Goal: Task Accomplishment & Management: Use online tool/utility

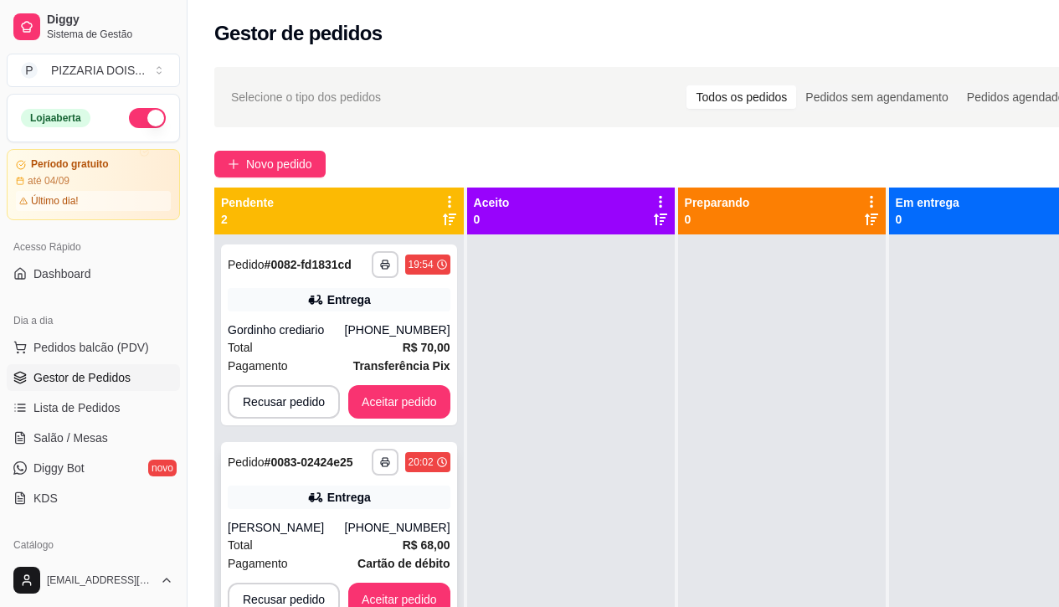
scroll to position [84, 0]
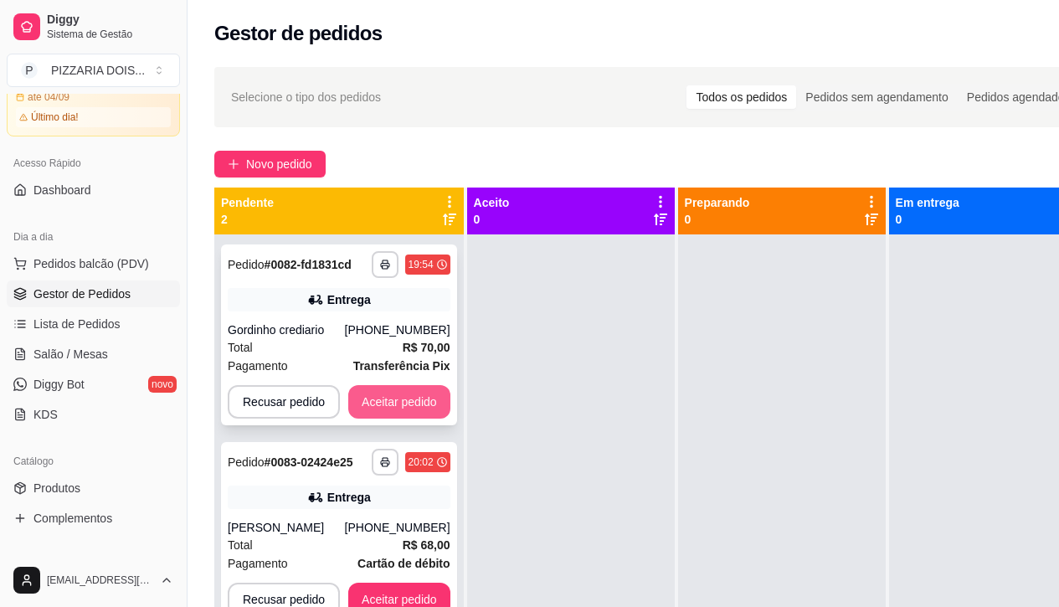
click at [450, 419] on button "Aceitar pedido" at bounding box center [399, 401] width 102 height 33
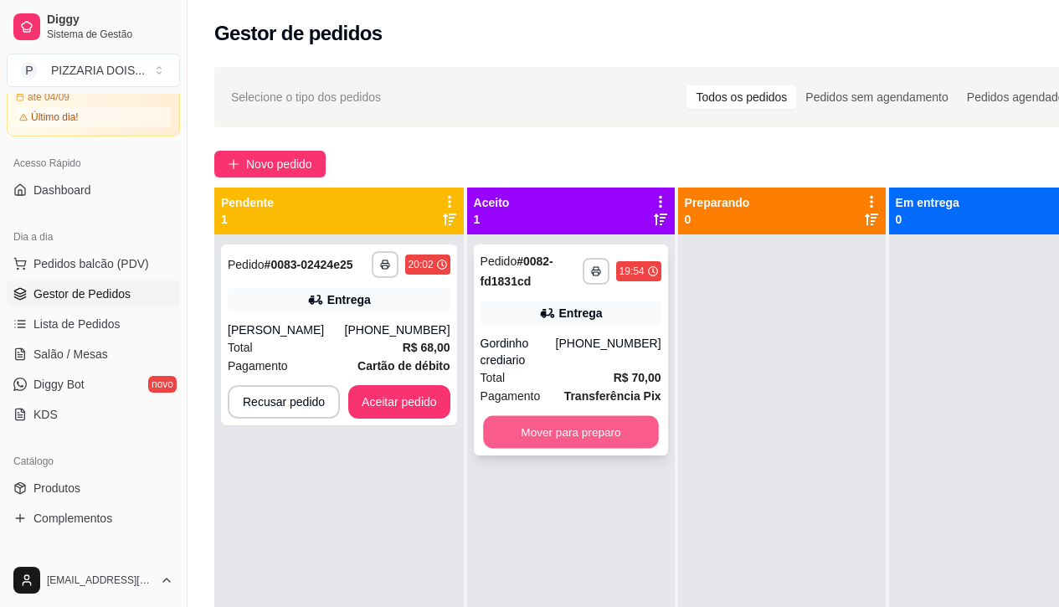
click at [659, 449] on button "Mover para preparo" at bounding box center [571, 432] width 176 height 33
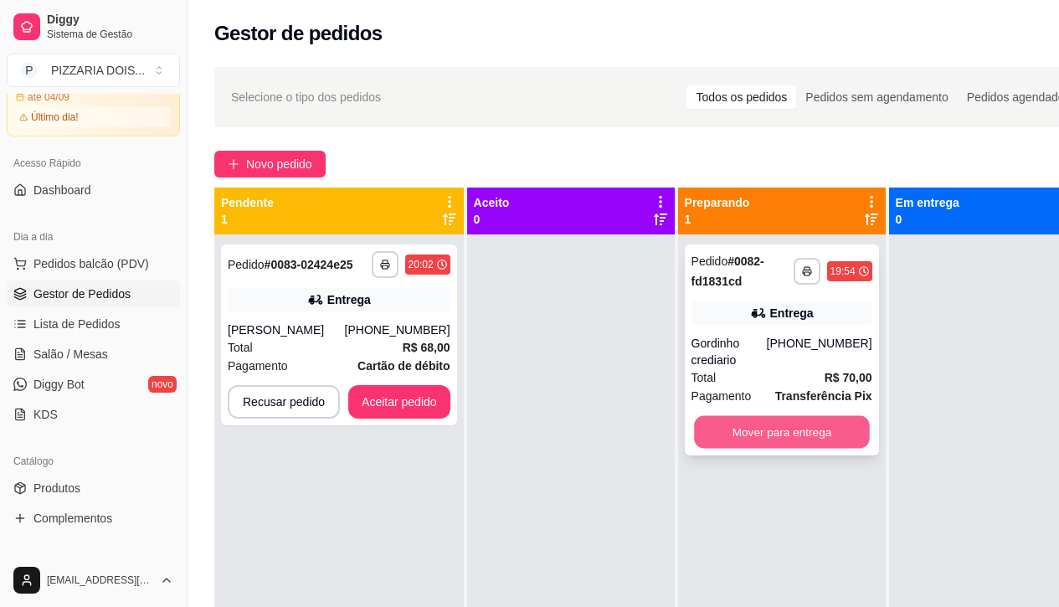
click at [870, 449] on button "Mover para entrega" at bounding box center [782, 432] width 176 height 33
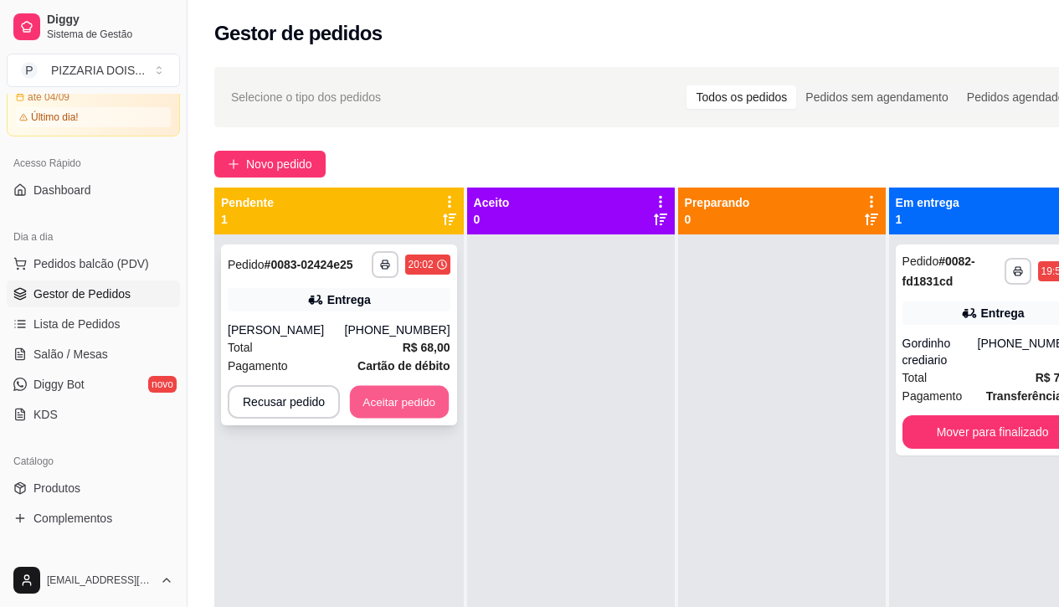
click at [449, 419] on button "Aceitar pedido" at bounding box center [399, 402] width 99 height 33
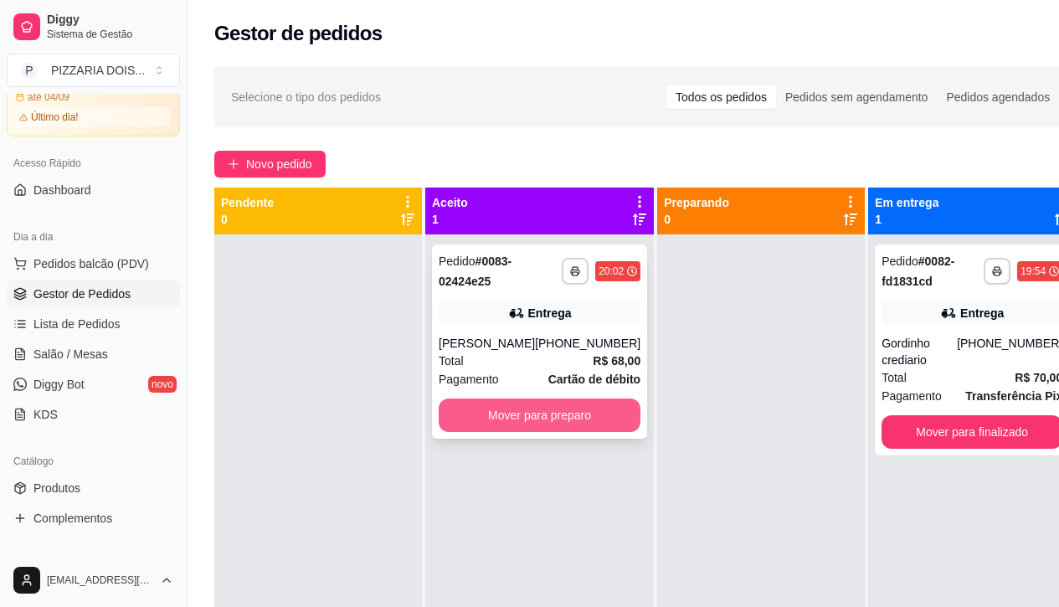
click at [621, 432] on button "Mover para preparo" at bounding box center [540, 414] width 202 height 33
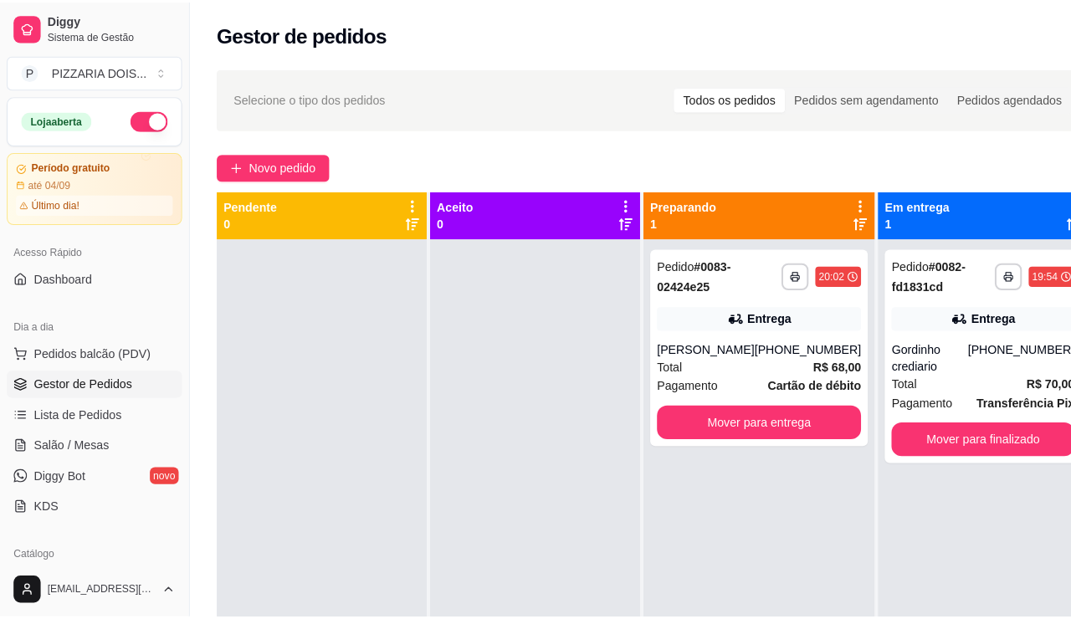
scroll to position [251, 0]
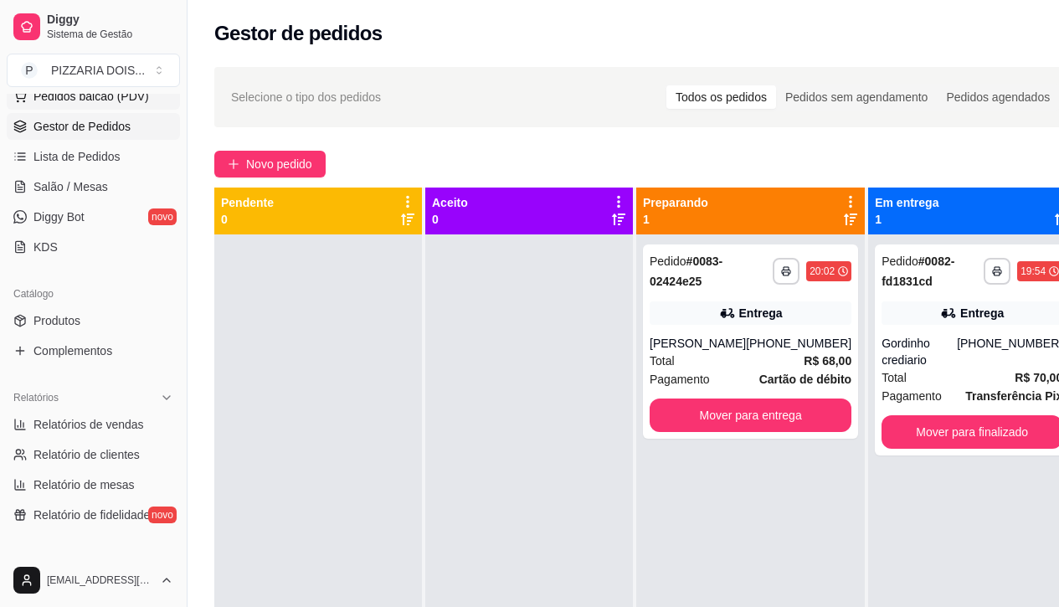
click at [151, 110] on button "Pedidos balcão (PDV)" at bounding box center [93, 96] width 173 height 27
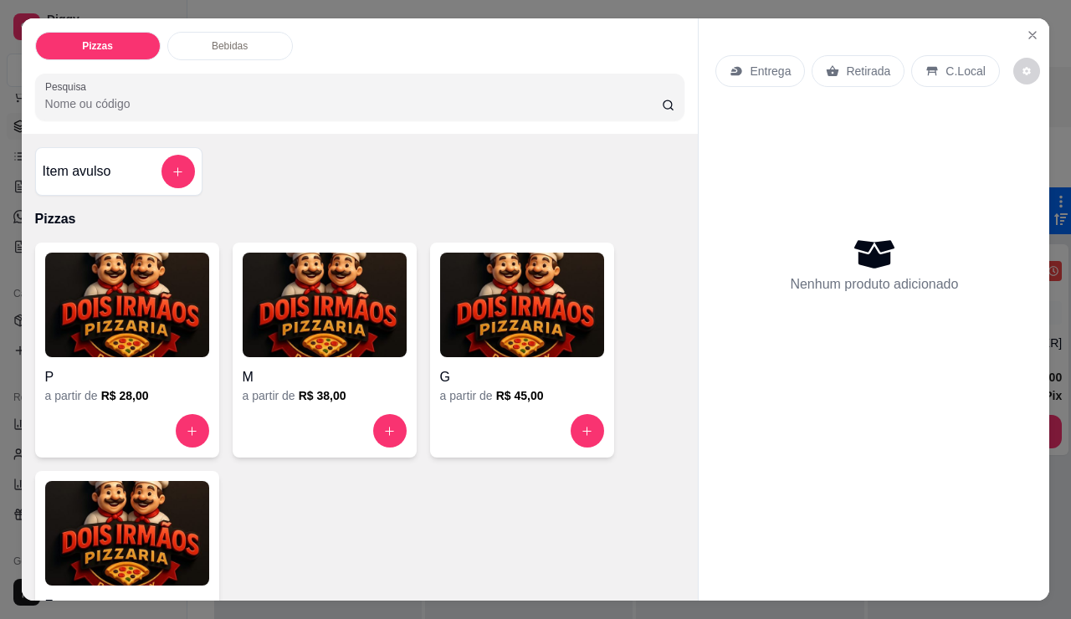
scroll to position [335, 0]
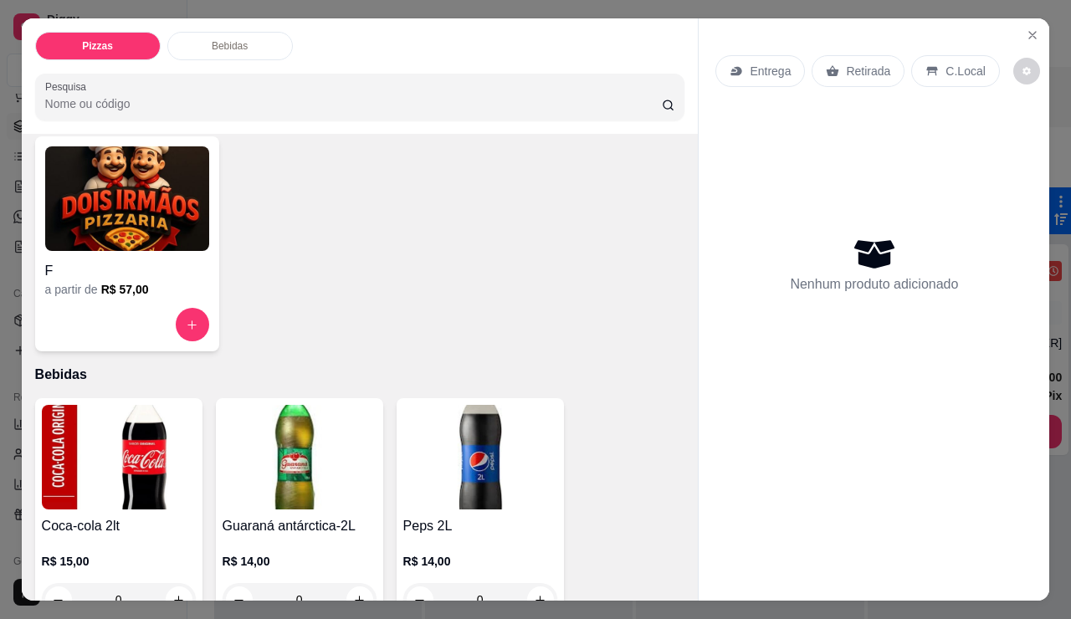
click at [203, 341] on div at bounding box center [127, 324] width 164 height 33
click at [189, 341] on button "increase-product-quantity" at bounding box center [192, 325] width 33 height 33
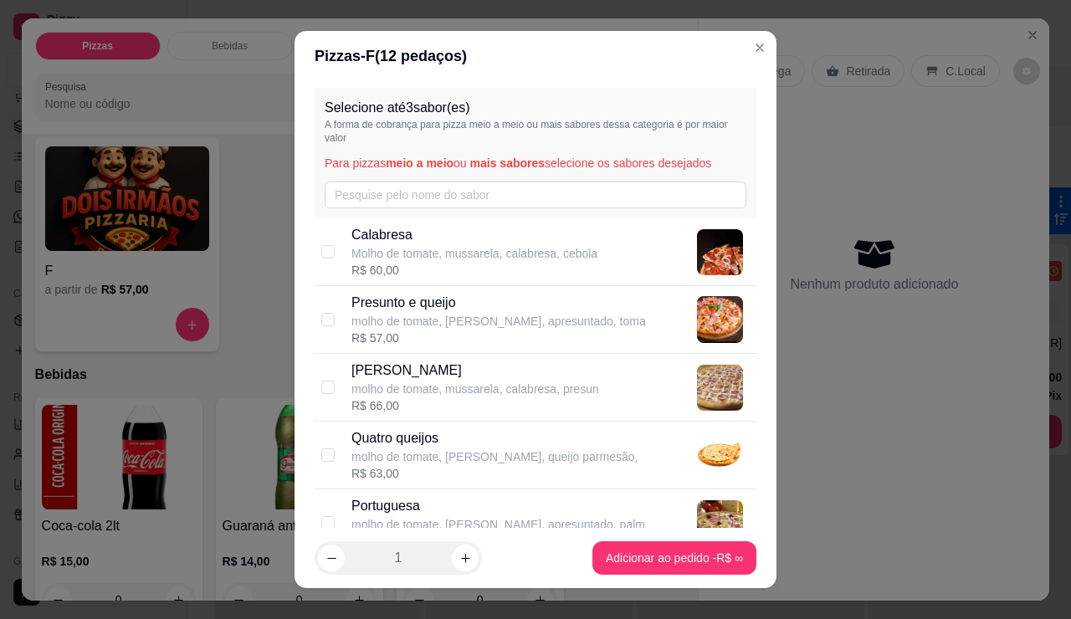
scroll to position [84, 0]
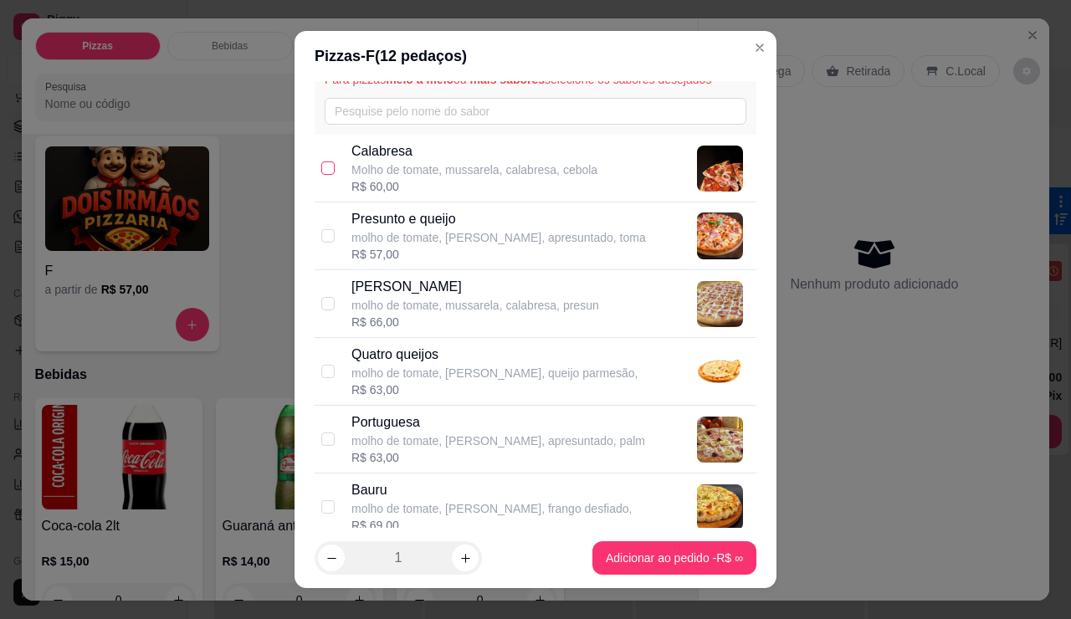
click at [325, 175] on input "checkbox" at bounding box center [327, 168] width 13 height 13
checkbox input "true"
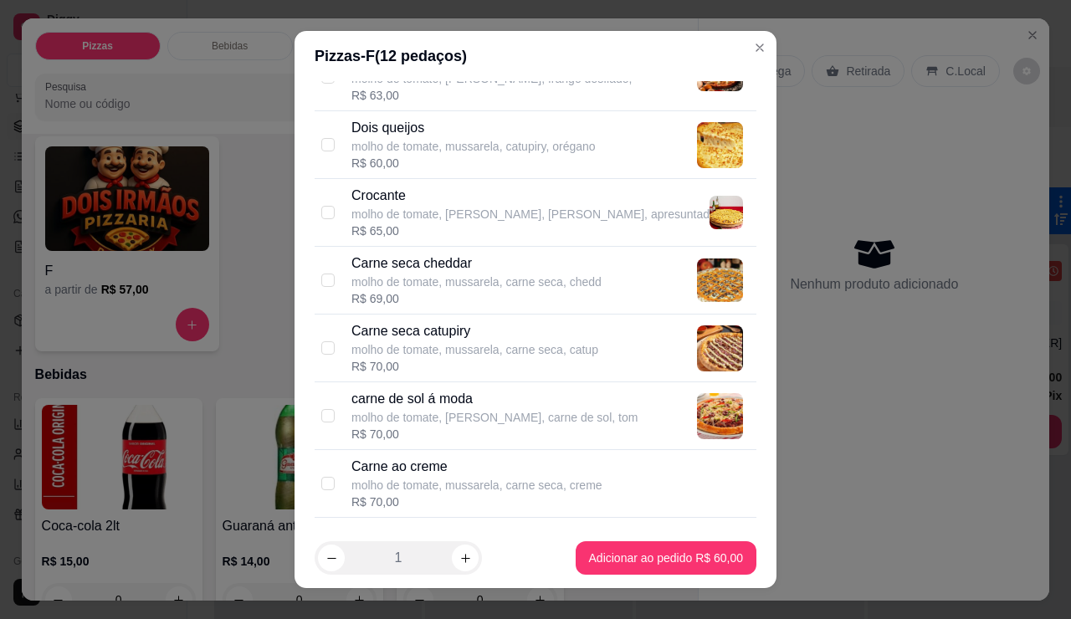
scroll to position [837, 0]
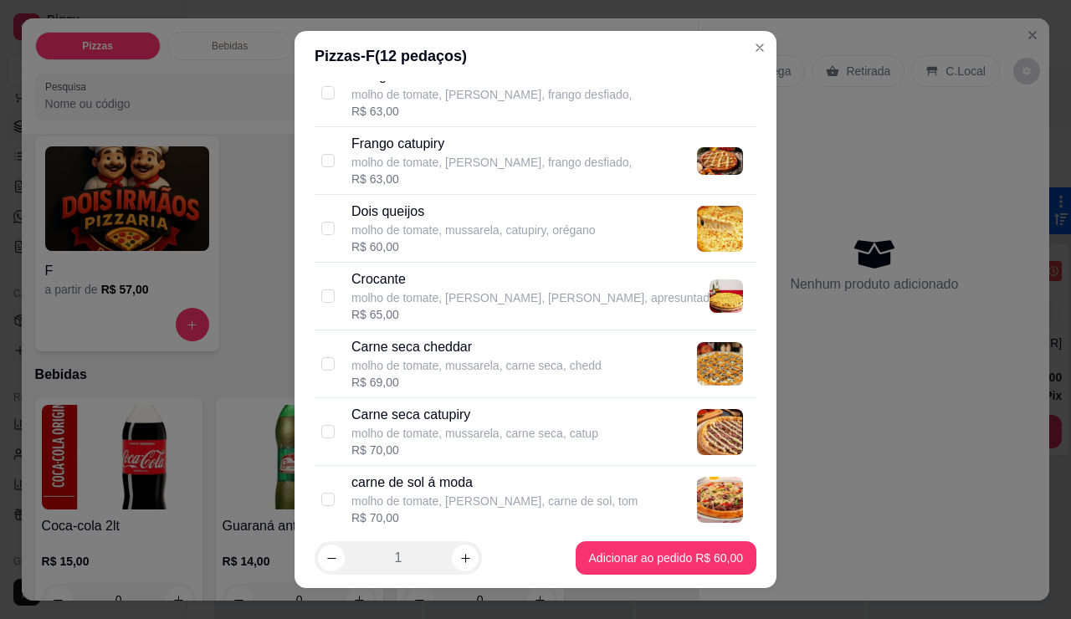
checkbox input "true"
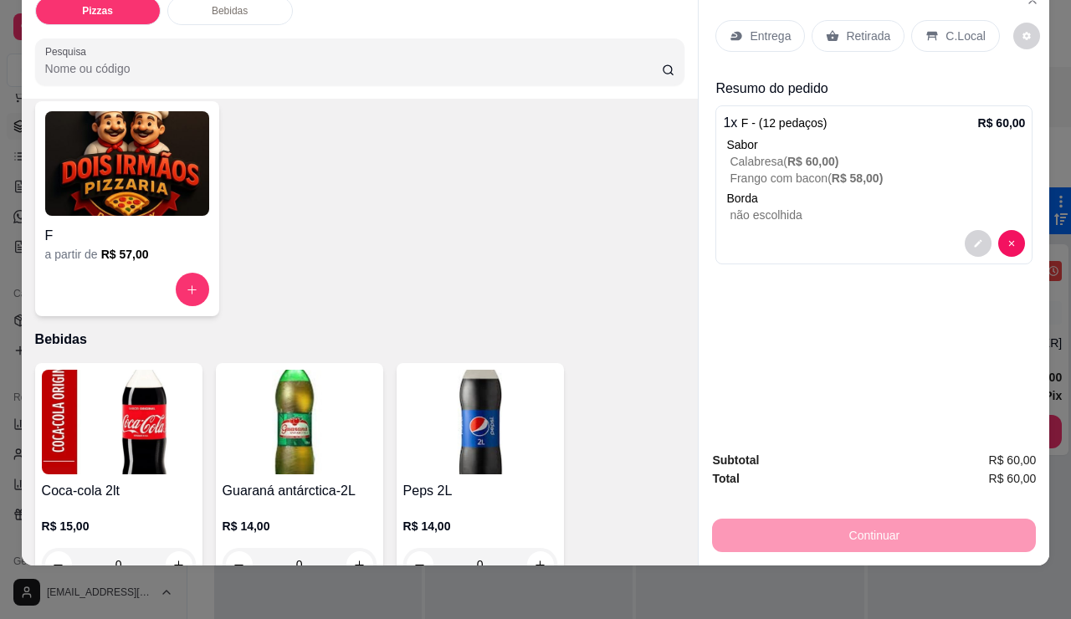
scroll to position [0, 0]
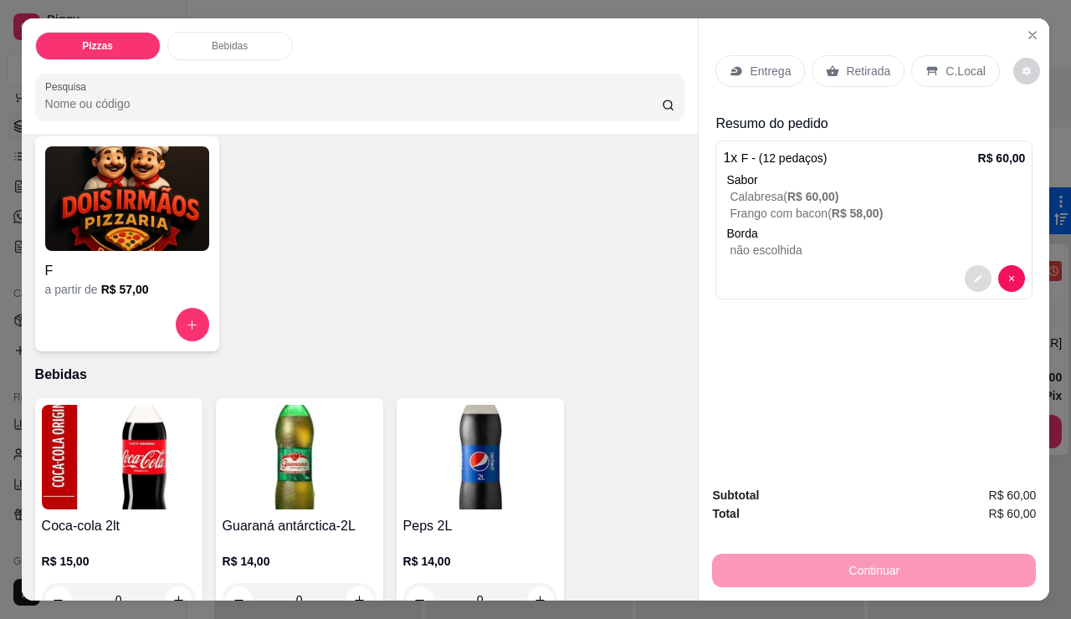
click at [973, 284] on icon "decrease-product-quantity" at bounding box center [978, 279] width 10 height 10
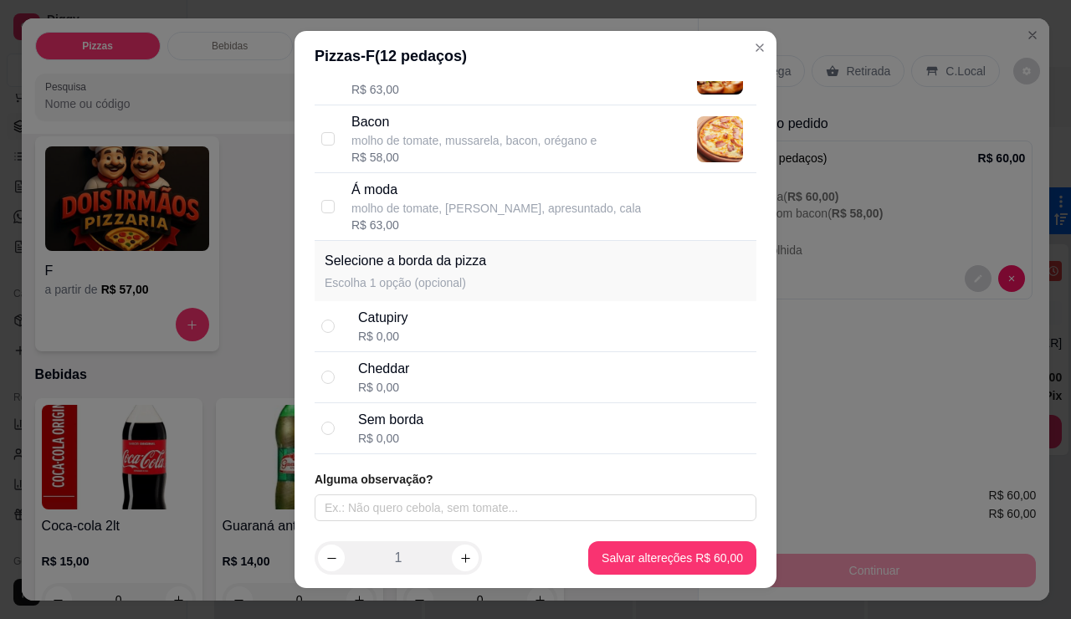
scroll to position [2149, 0]
click at [329, 320] on input "radio" at bounding box center [327, 326] width 13 height 13
radio input "true"
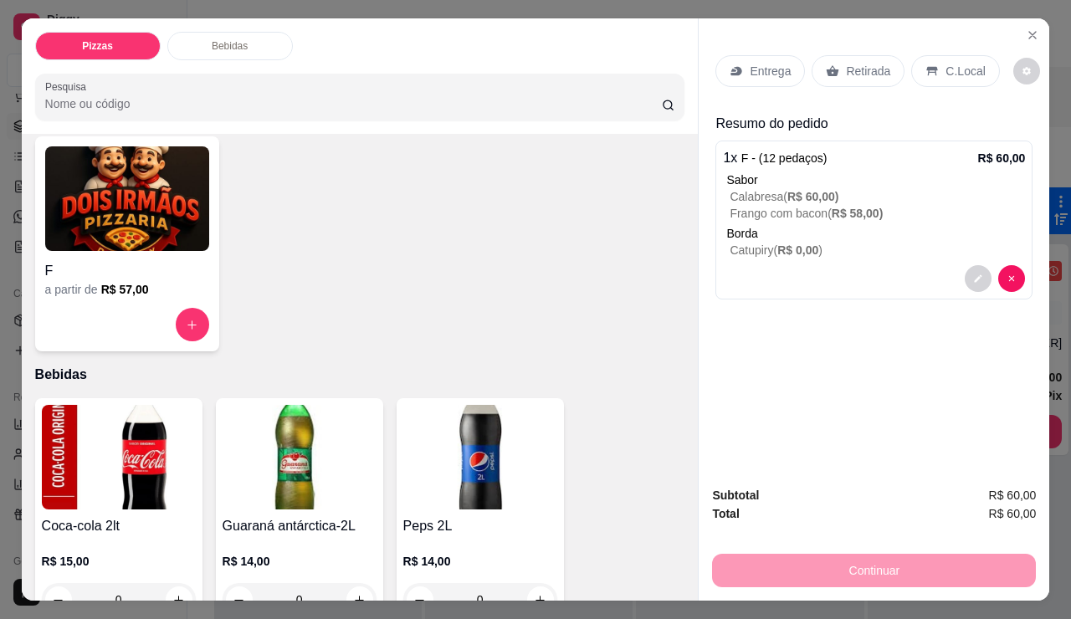
click at [788, 80] on p "Entrega" at bounding box center [770, 71] width 41 height 17
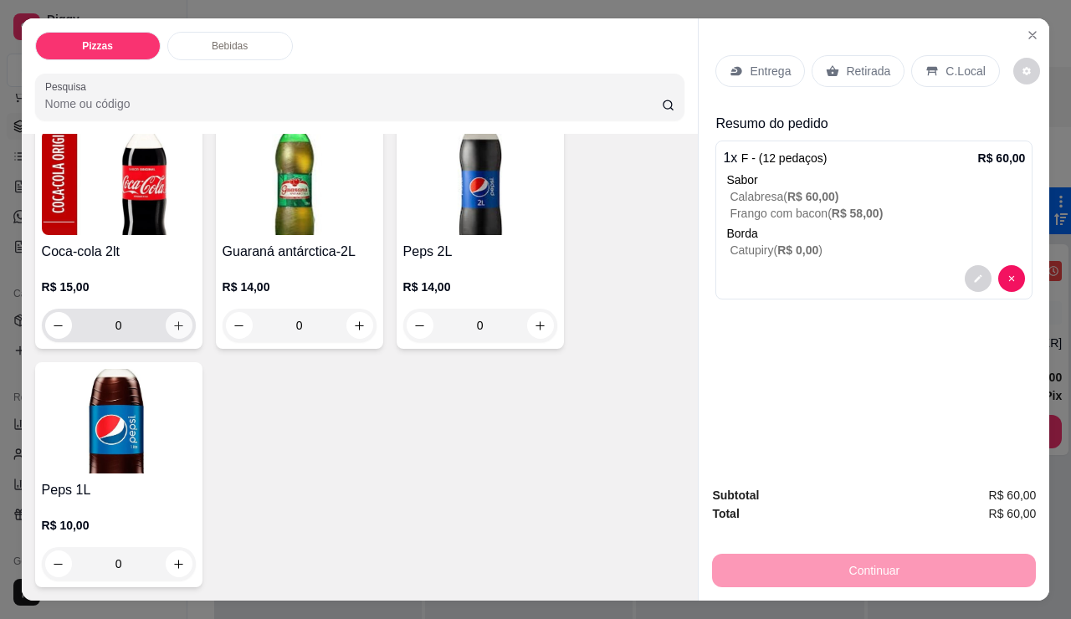
click at [174, 331] on icon "increase-product-quantity" at bounding box center [178, 325] width 9 height 9
type input "1"
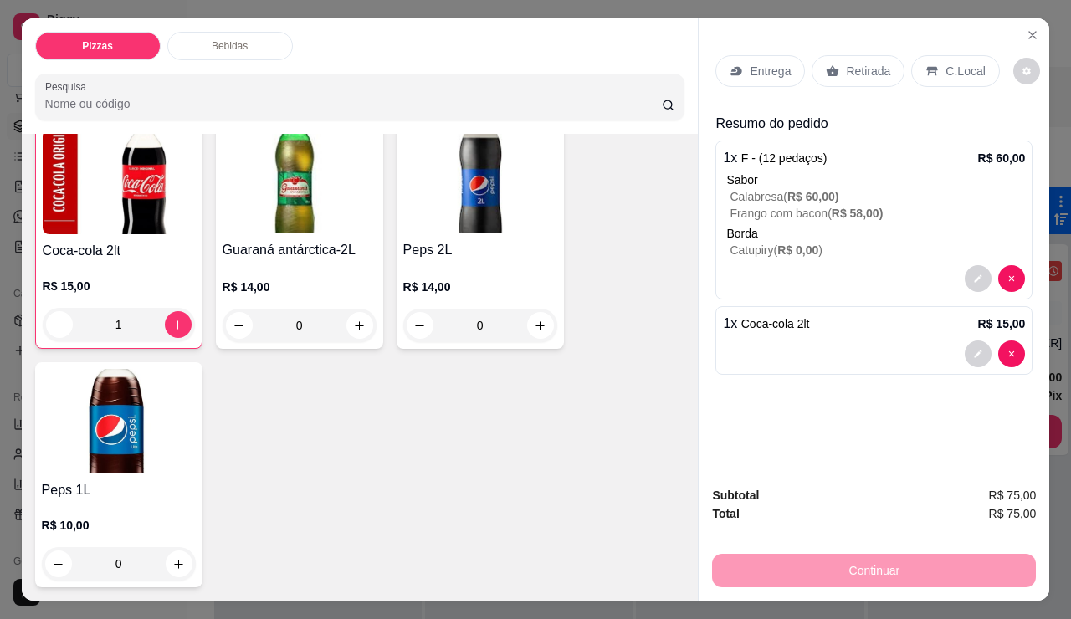
scroll to position [54, 0]
click at [791, 63] on p "Entrega" at bounding box center [770, 71] width 41 height 17
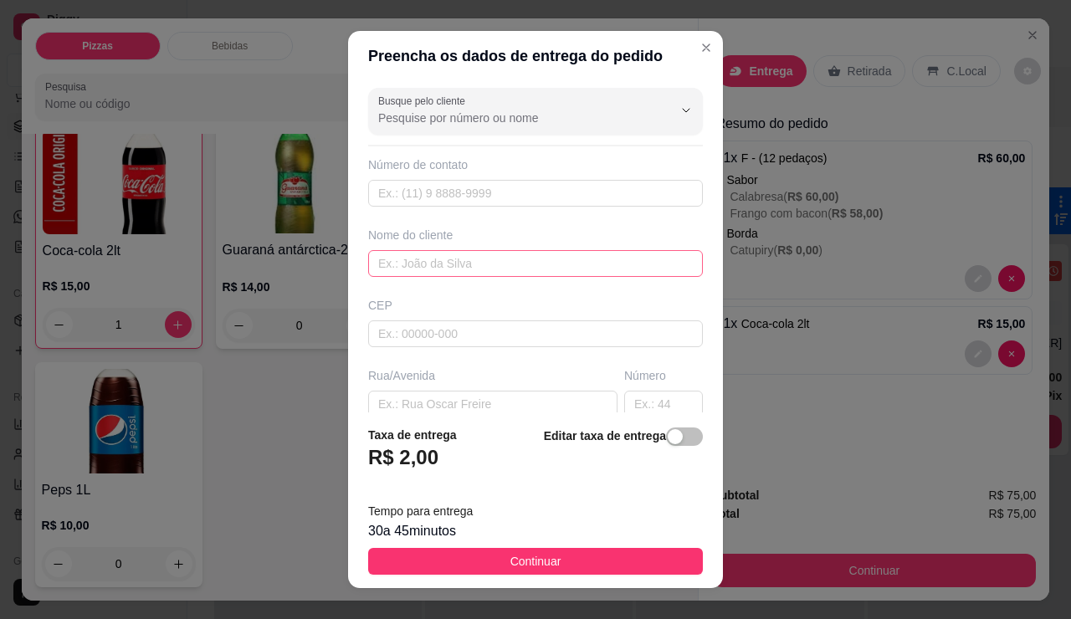
scroll to position [167, 0]
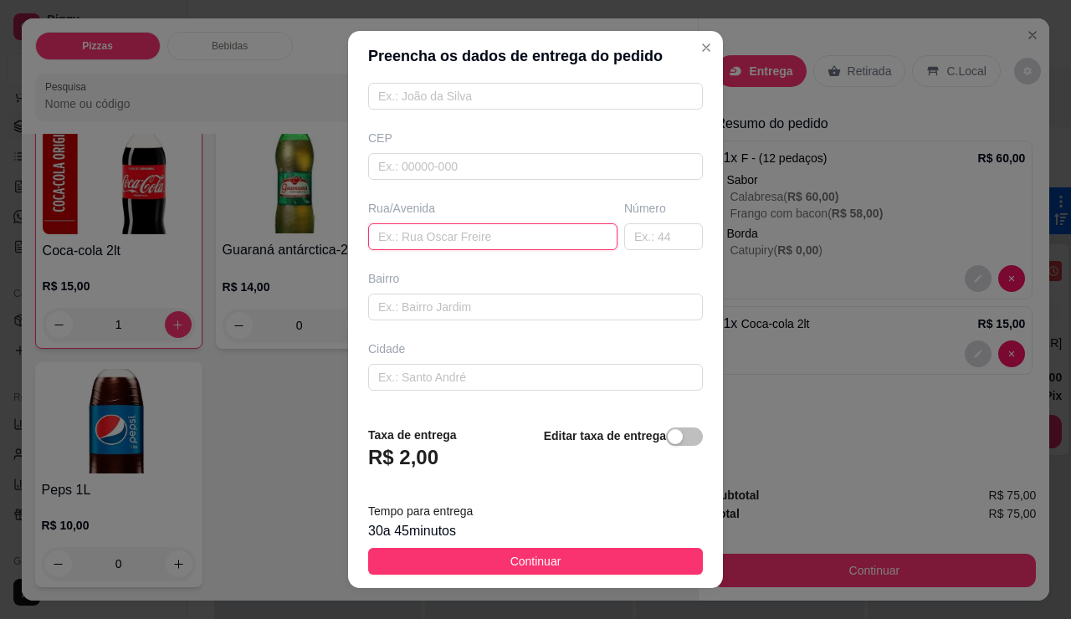
click at [397, 250] on input "text" at bounding box center [492, 236] width 249 height 27
type input "frigorifico"
drag, startPoint x: 381, startPoint y: 304, endPoint x: 317, endPoint y: 315, distance: 64.5
click at [365, 250] on div "Rua/[GEOGRAPHIC_DATA]" at bounding box center [493, 225] width 256 height 50
type input "f"
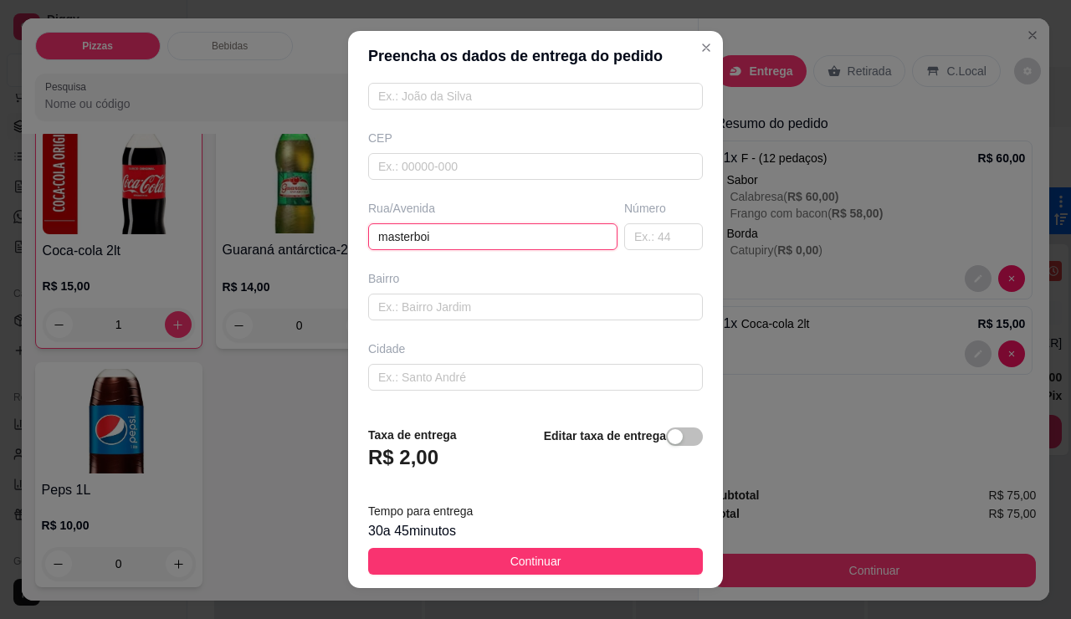
type input "masterboi"
click at [424, 110] on div "Nome do cliente" at bounding box center [535, 84] width 341 height 50
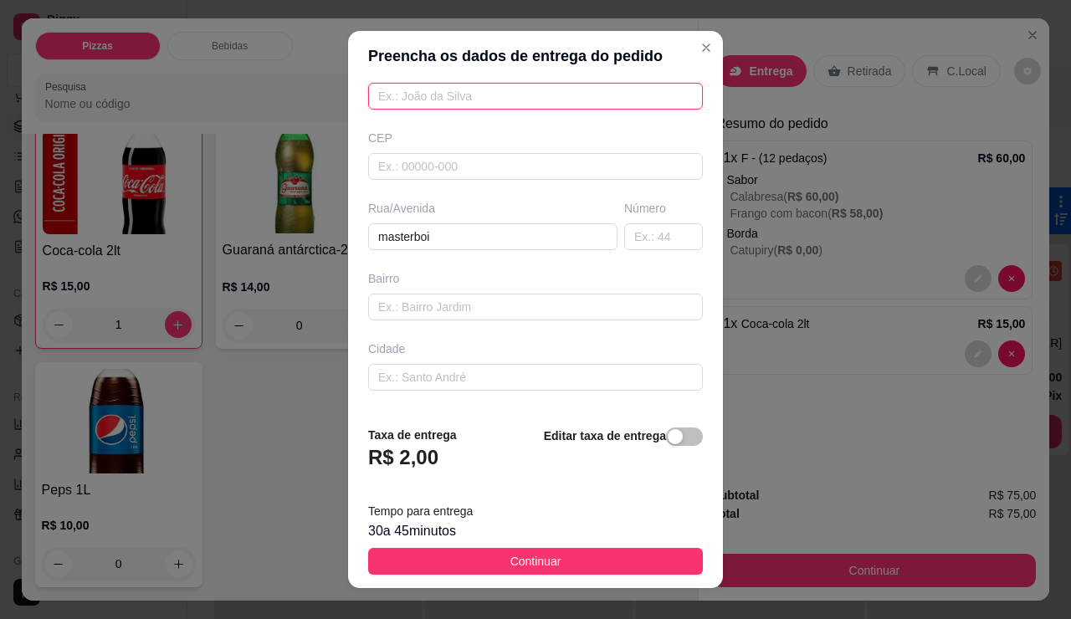
click at [425, 110] on input "text" at bounding box center [535, 96] width 335 height 27
type input "p"
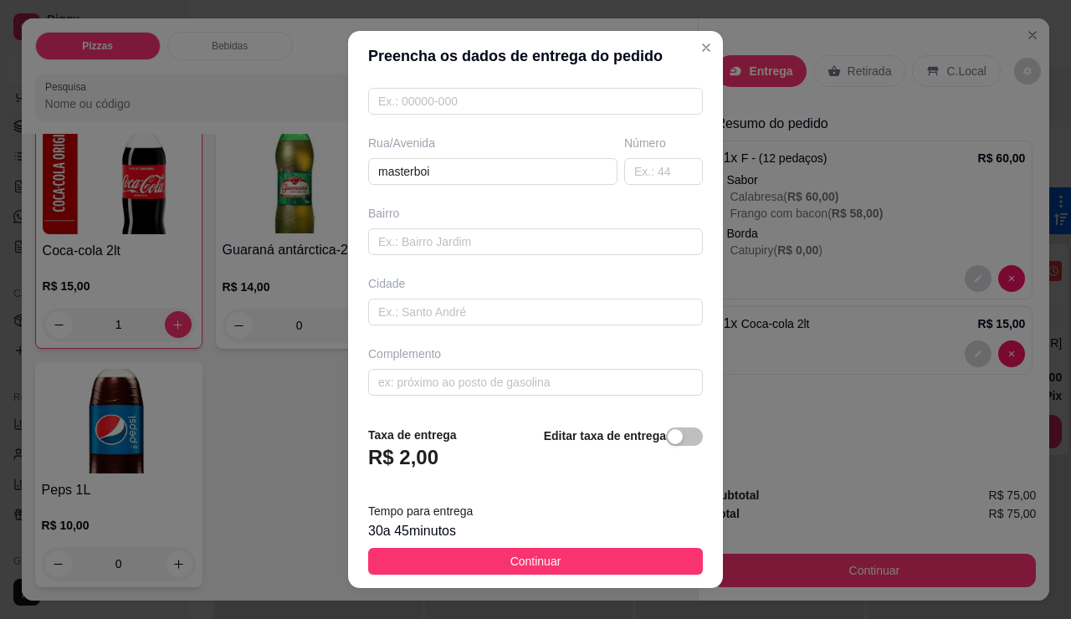
scroll to position [36, 0]
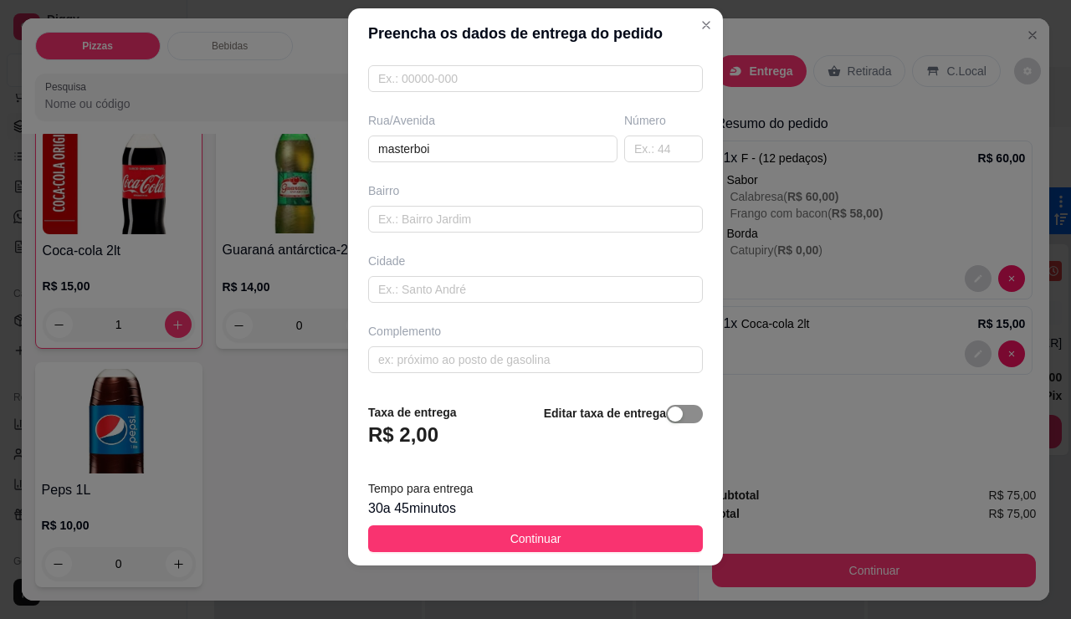
type input "master [PERSON_NAME]"
click at [703, 405] on span "button" at bounding box center [684, 414] width 37 height 18
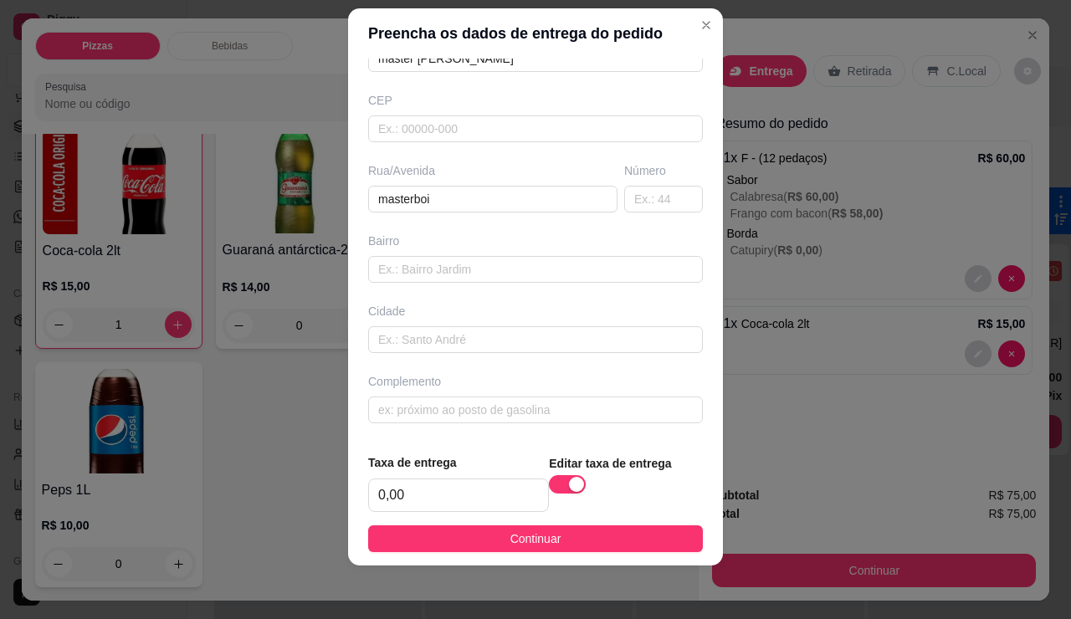
scroll to position [300, 0]
drag, startPoint x: 581, startPoint y: 529, endPoint x: 595, endPoint y: 528, distance: 14.3
click at [581, 529] on button "Continuar" at bounding box center [535, 539] width 335 height 27
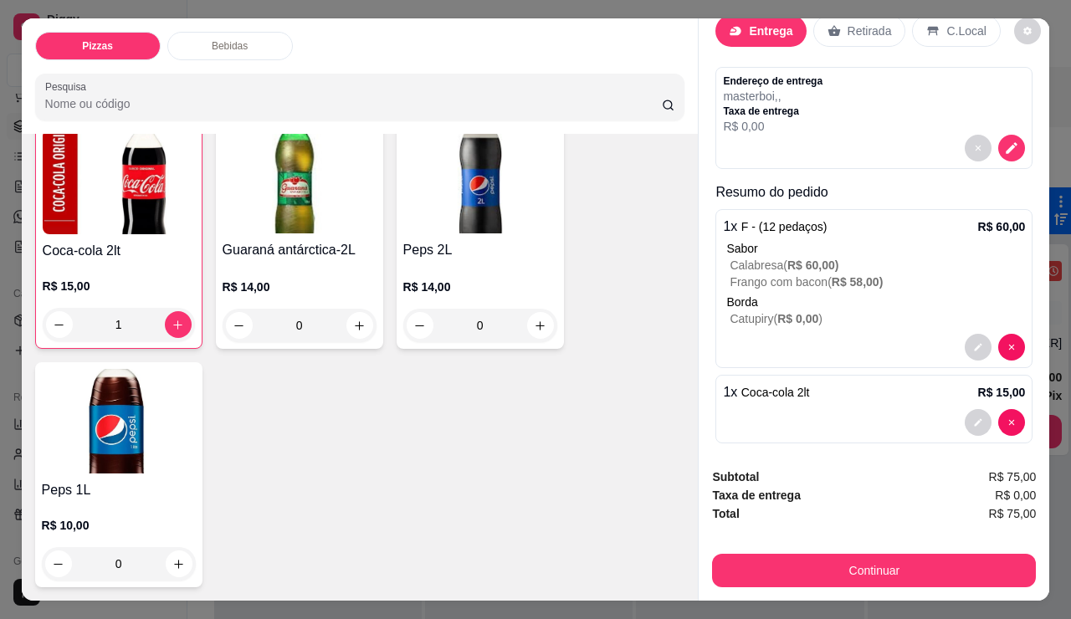
scroll to position [0, 0]
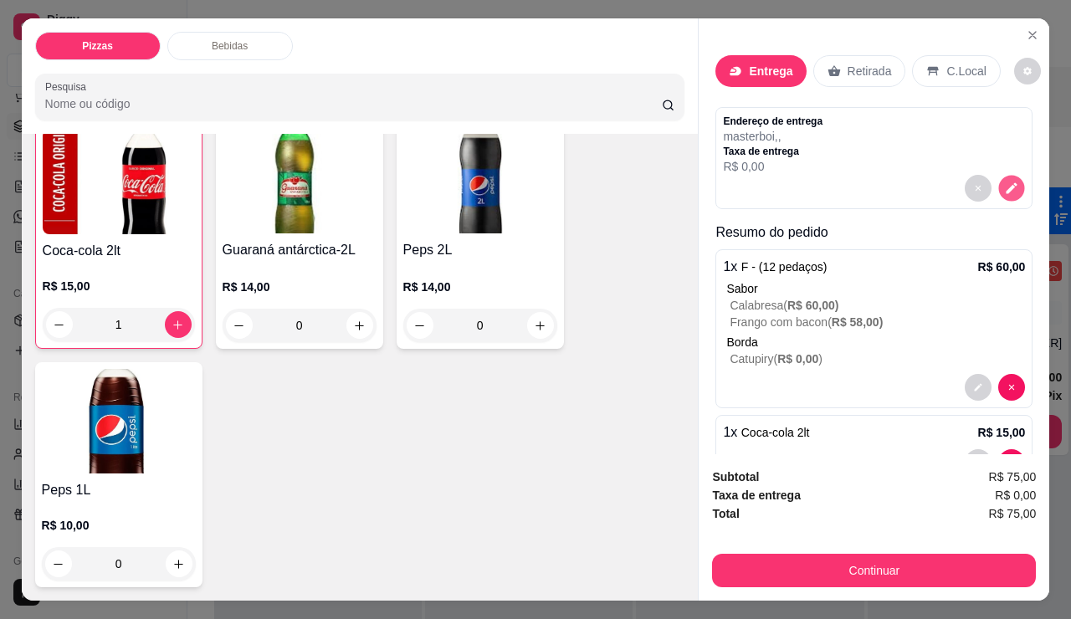
click at [1005, 195] on icon "decrease-product-quantity" at bounding box center [1012, 188] width 14 height 14
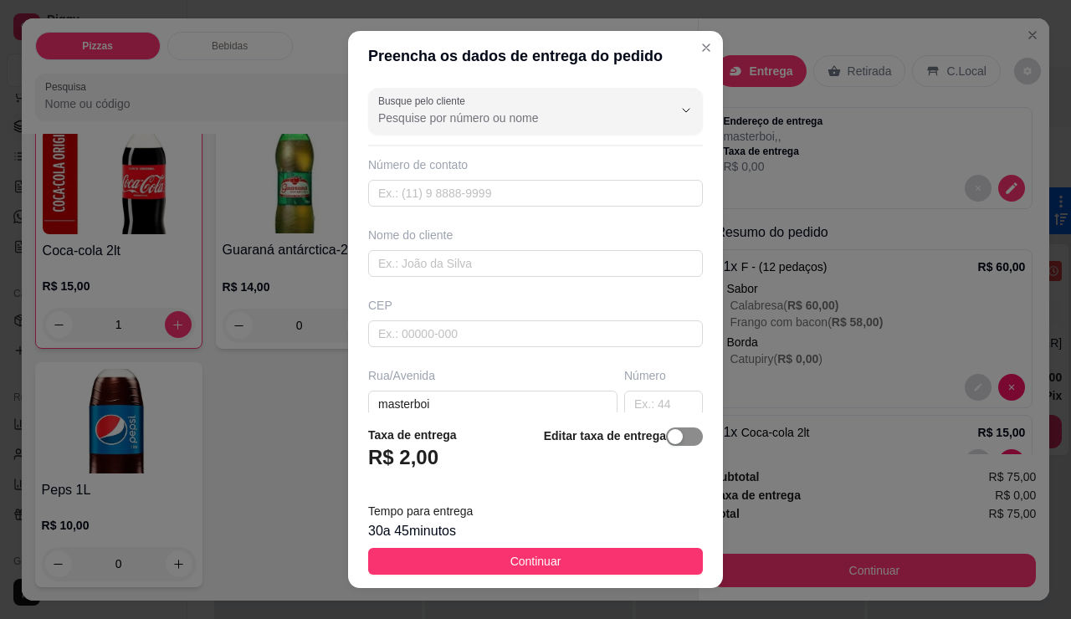
click at [683, 429] on div "button" at bounding box center [675, 436] width 15 height 15
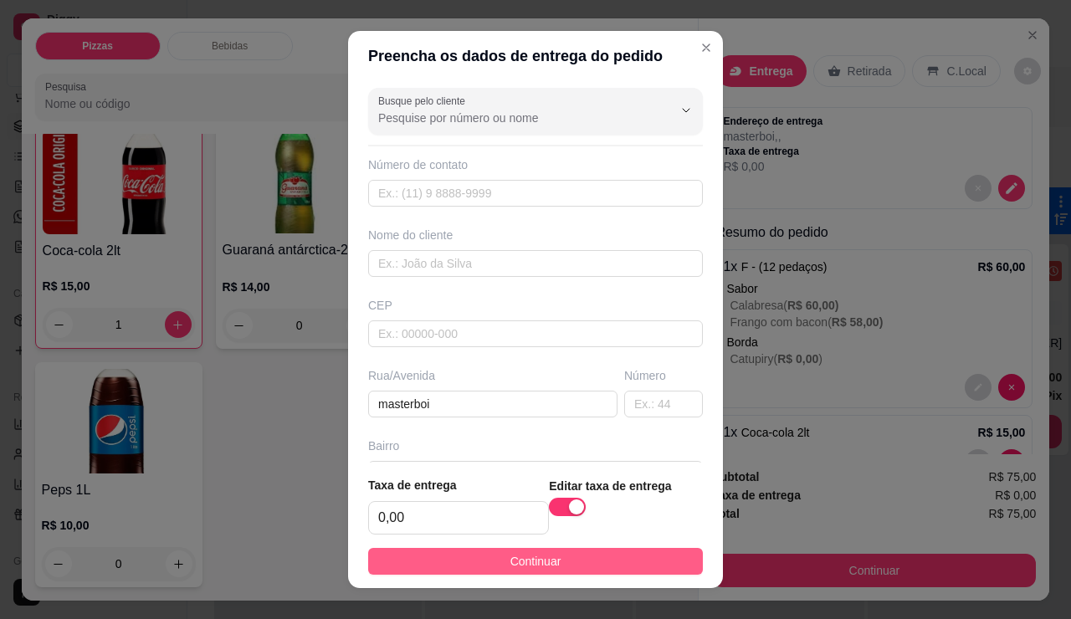
click at [671, 549] on button "Continuar" at bounding box center [535, 561] width 335 height 27
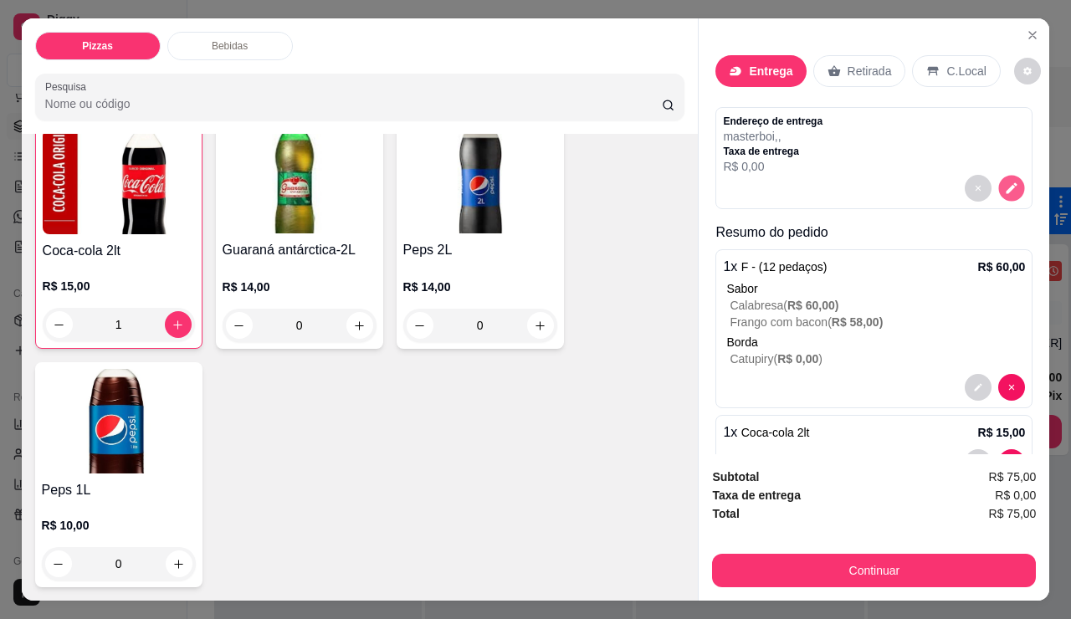
click at [999, 202] on button "decrease-product-quantity" at bounding box center [1012, 189] width 26 height 26
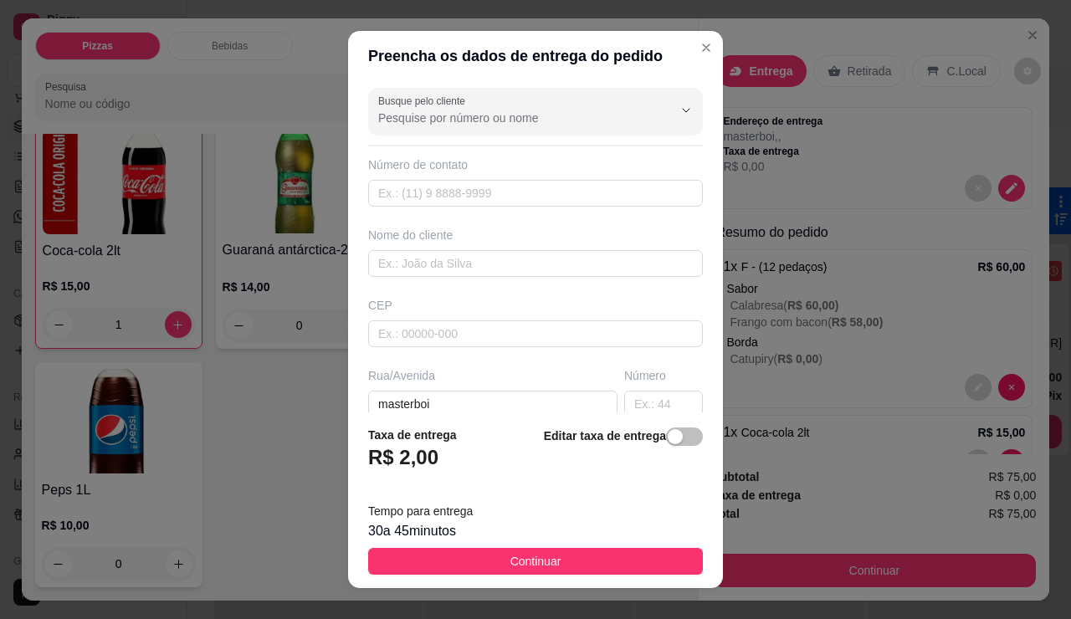
click at [703, 435] on div "Editar taxa de entrega" at bounding box center [623, 453] width 159 height 55
click at [683, 429] on div "button" at bounding box center [675, 436] width 15 height 15
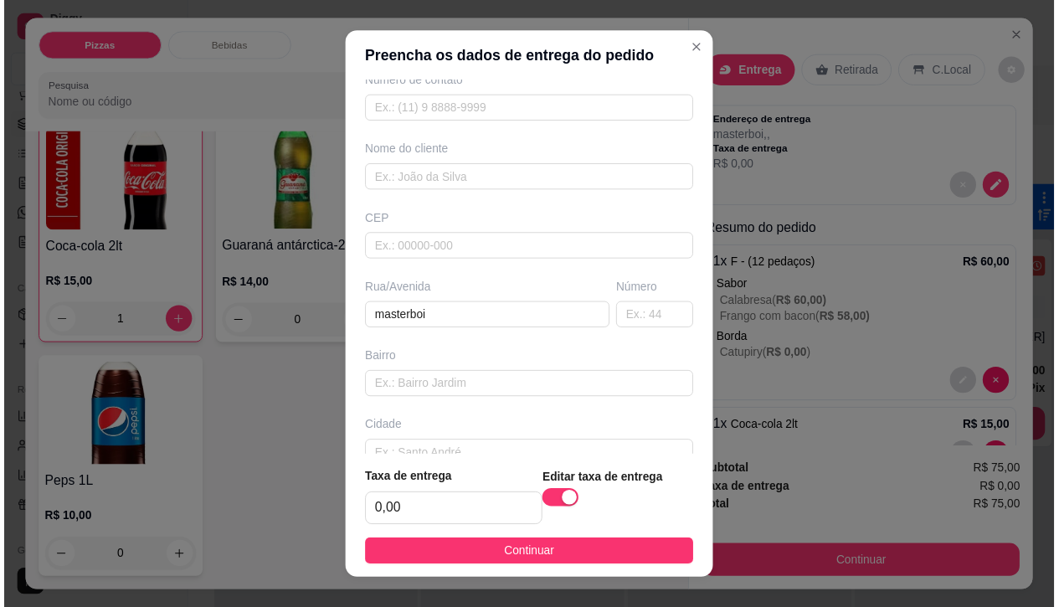
scroll to position [167, 0]
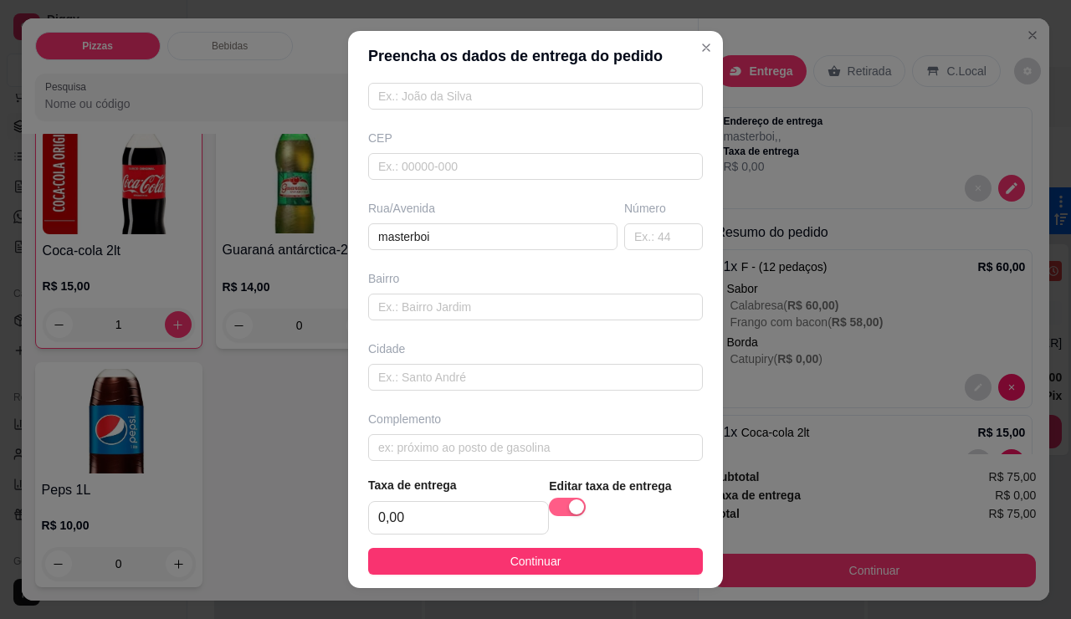
click at [584, 500] on div "button" at bounding box center [576, 507] width 15 height 15
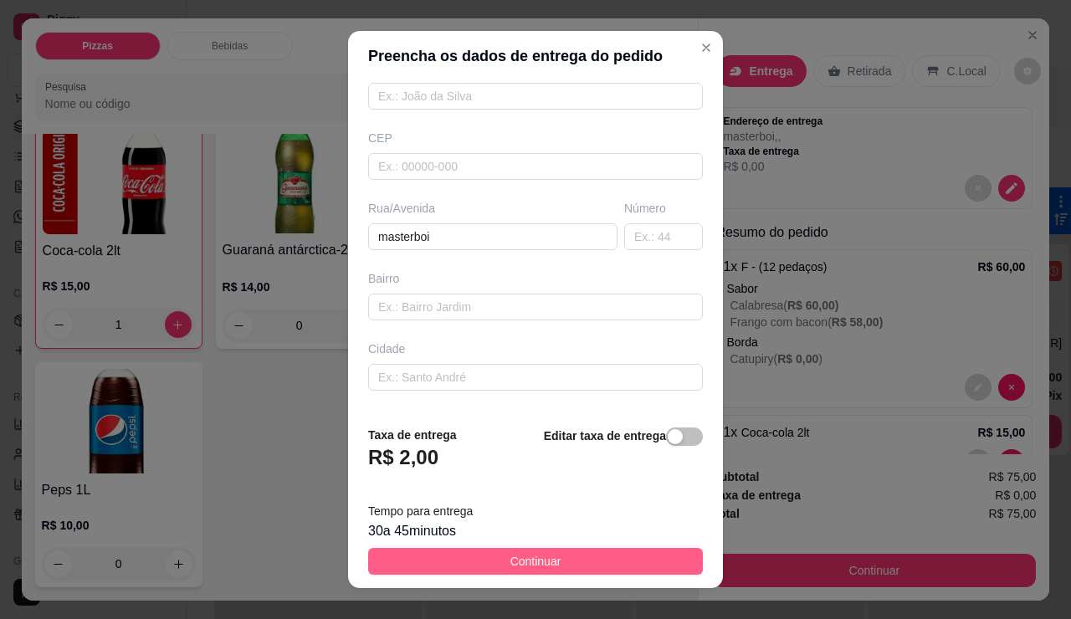
click at [661, 554] on button "Continuar" at bounding box center [535, 561] width 335 height 27
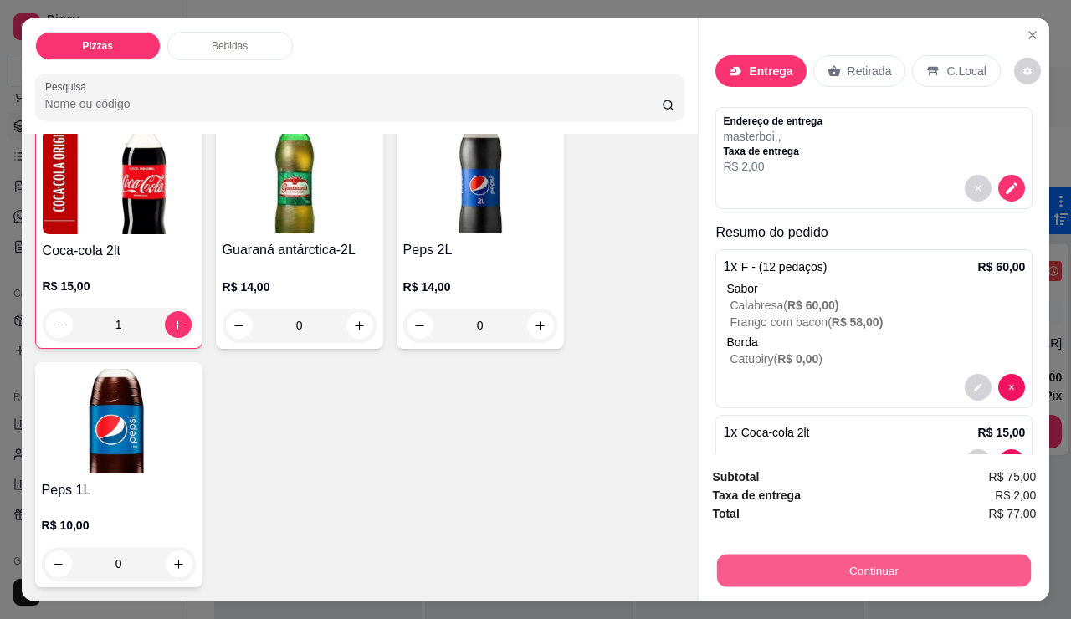
click at [830, 559] on button "Continuar" at bounding box center [874, 570] width 314 height 33
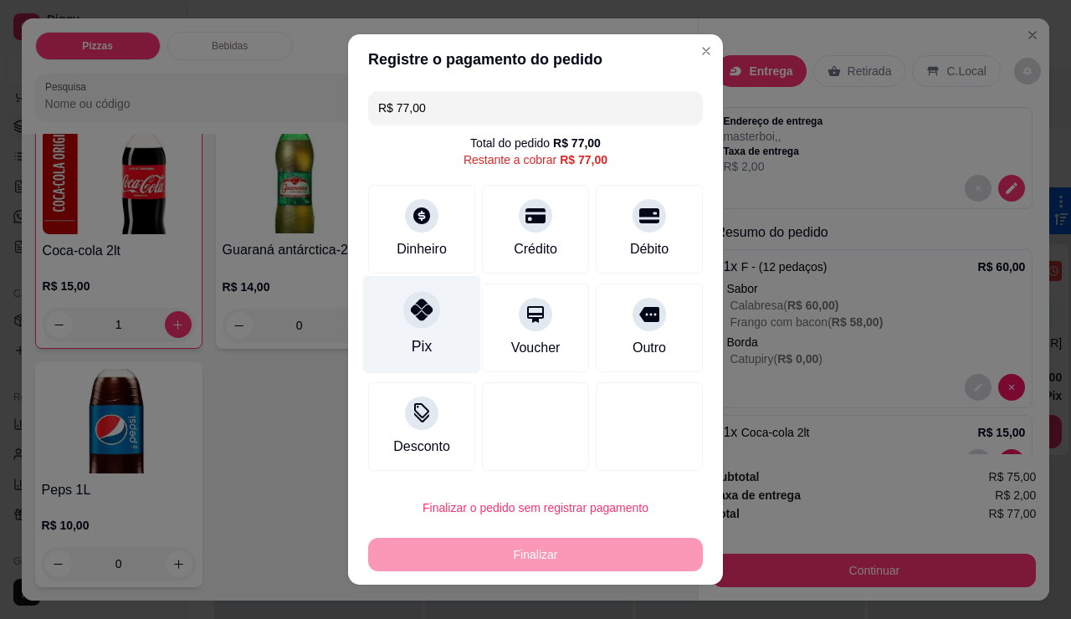
click at [422, 374] on div "Pix" at bounding box center [422, 325] width 118 height 98
type input "R$ 0,00"
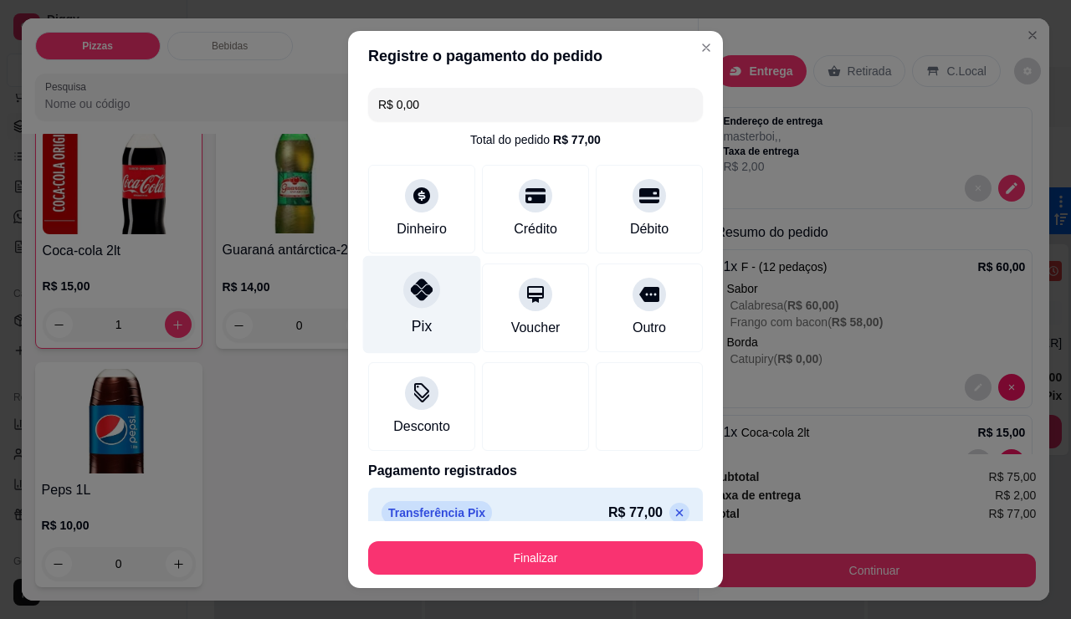
click at [401, 354] on div "Pix" at bounding box center [422, 305] width 118 height 98
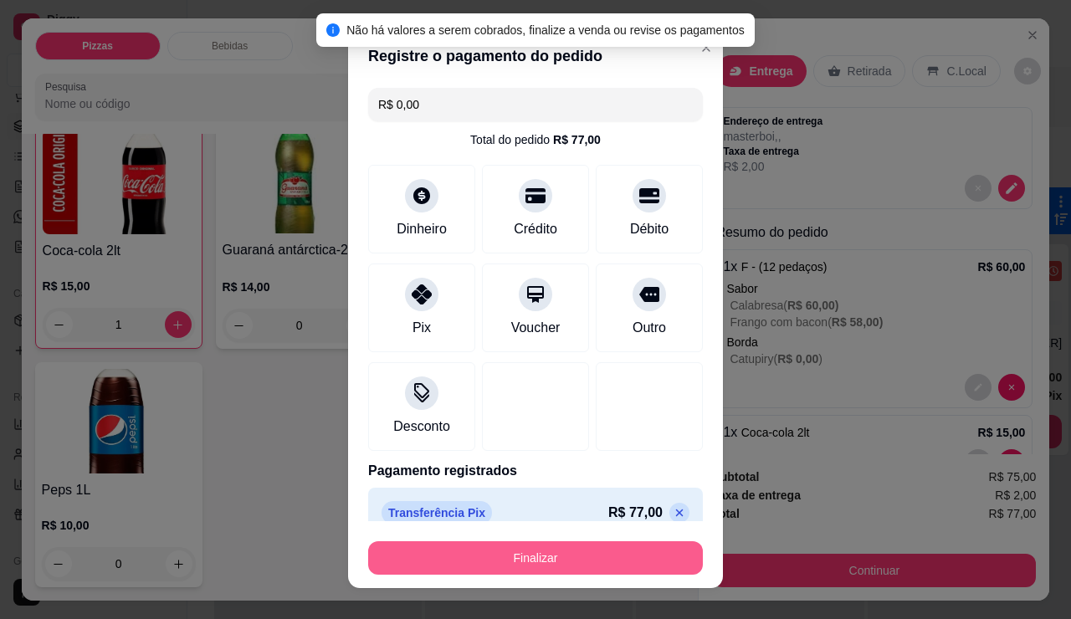
click at [514, 542] on button "Finalizar" at bounding box center [535, 558] width 335 height 33
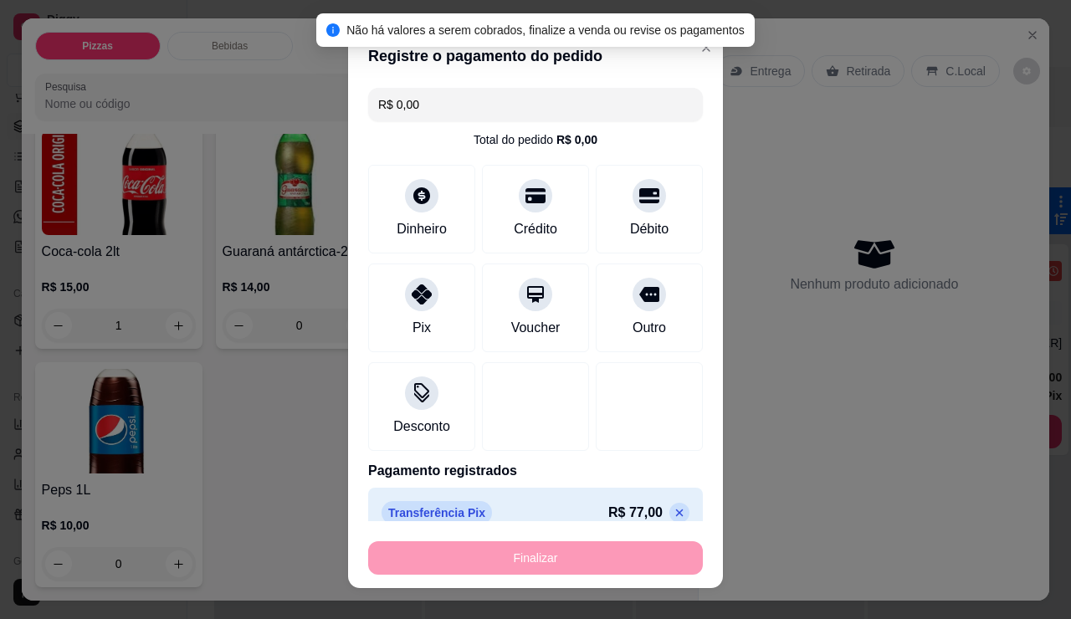
type input "0"
type input "-R$ 77,00"
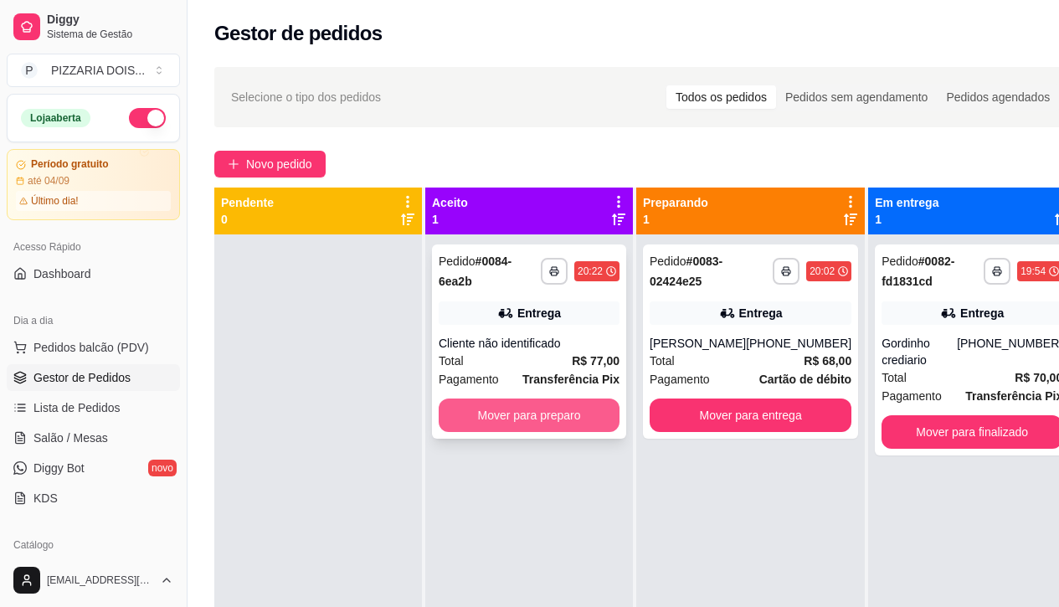
click at [619, 432] on button "Mover para preparo" at bounding box center [529, 414] width 181 height 33
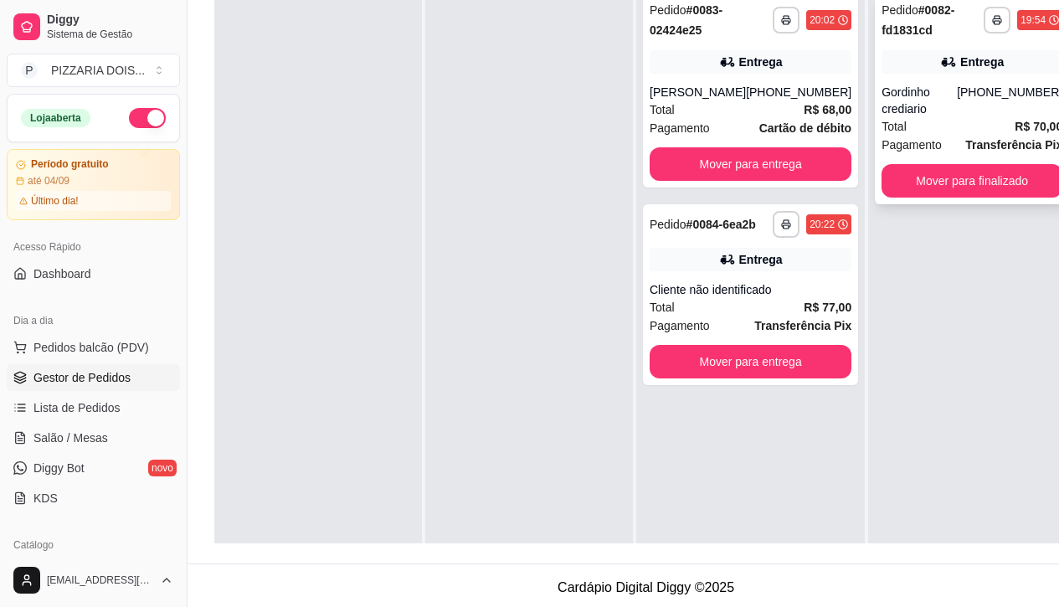
scroll to position [167, 0]
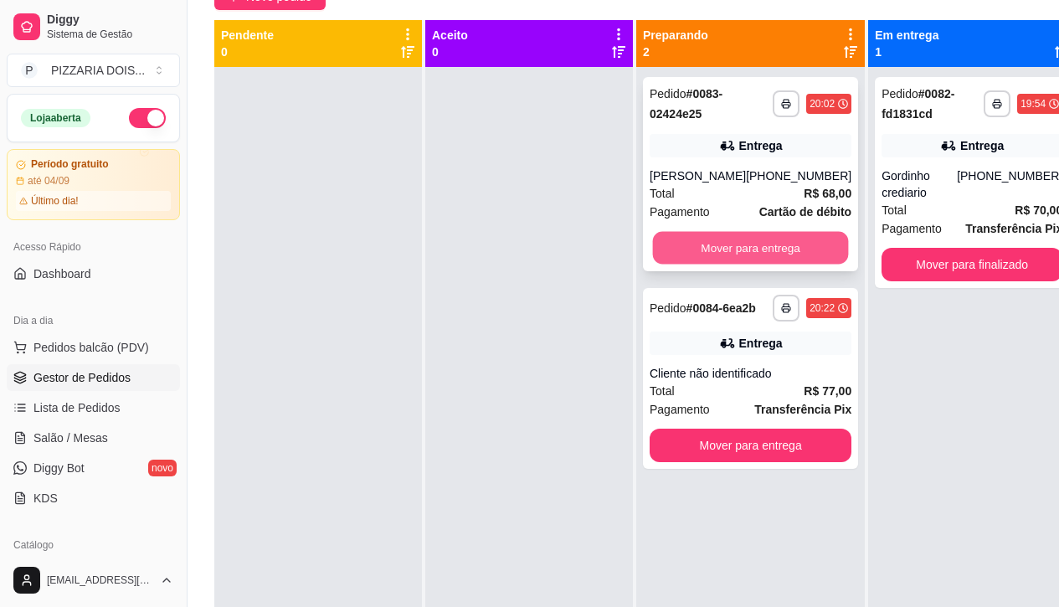
click at [794, 264] on button "Mover para entrega" at bounding box center [751, 248] width 196 height 33
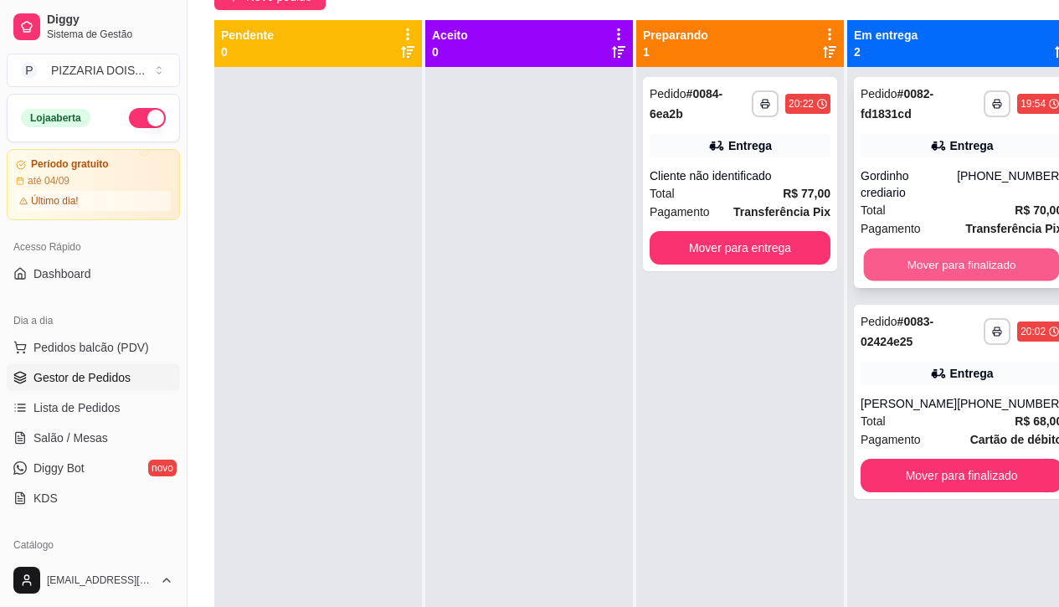
click at [1014, 281] on button "Mover para finalizado" at bounding box center [962, 265] width 196 height 33
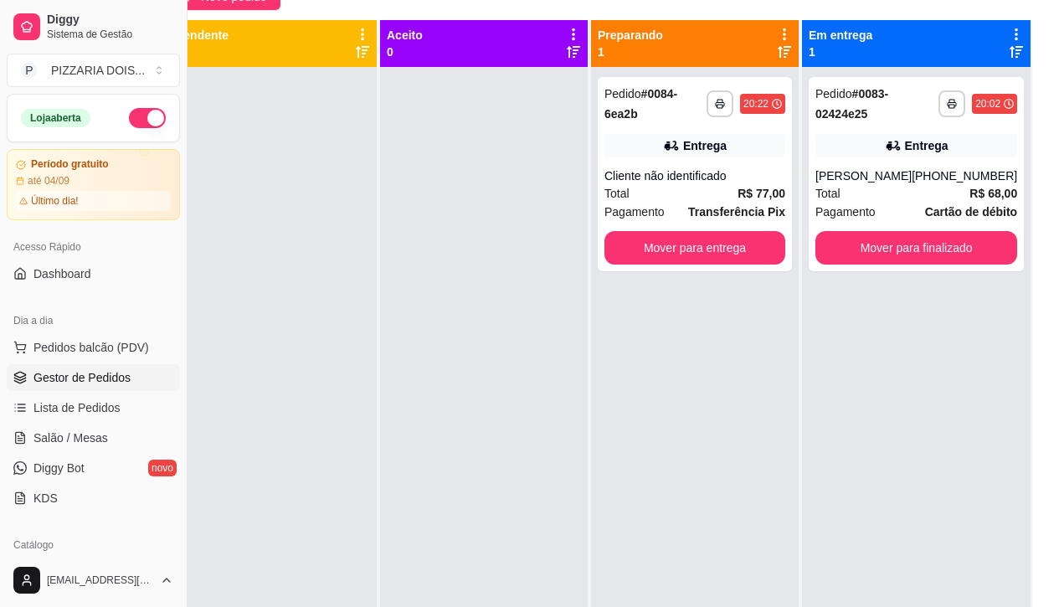
scroll to position [167, 66]
click at [917, 264] on button "Mover para finalizado" at bounding box center [916, 247] width 202 height 33
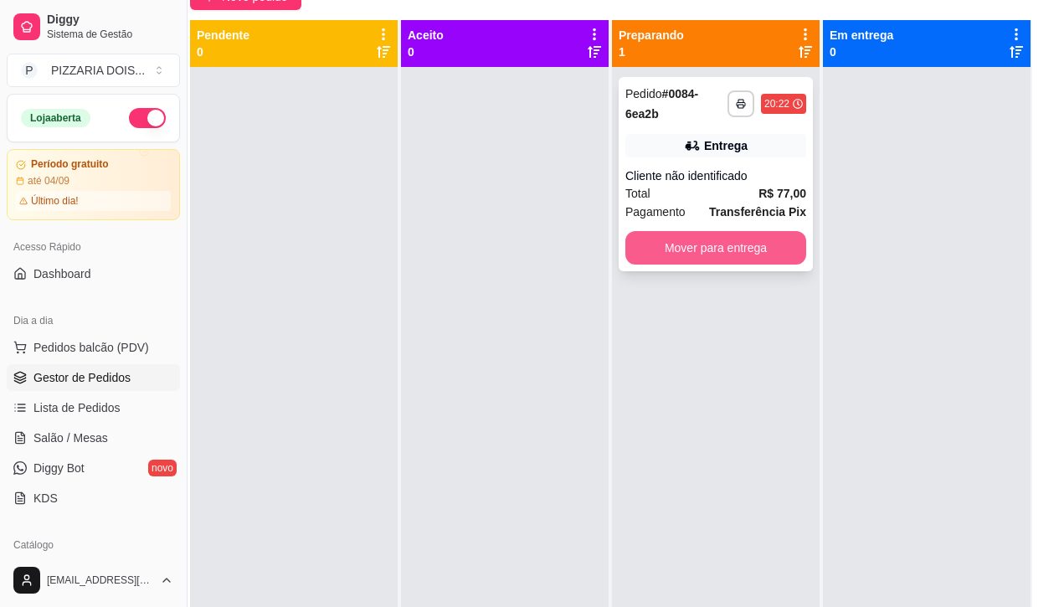
click at [778, 264] on button "Mover para entrega" at bounding box center [715, 247] width 181 height 33
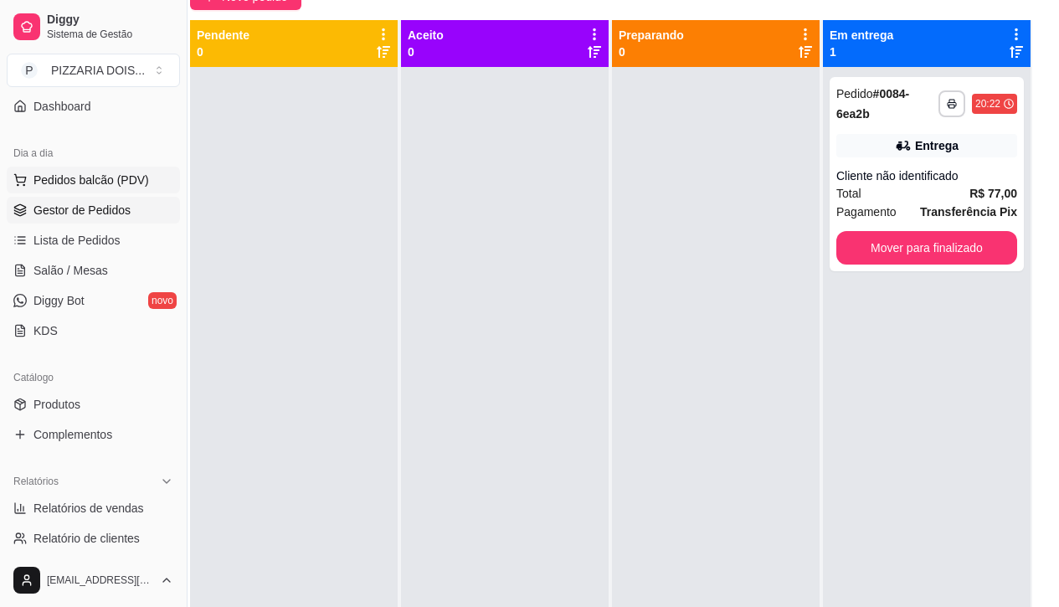
scroll to position [0, 0]
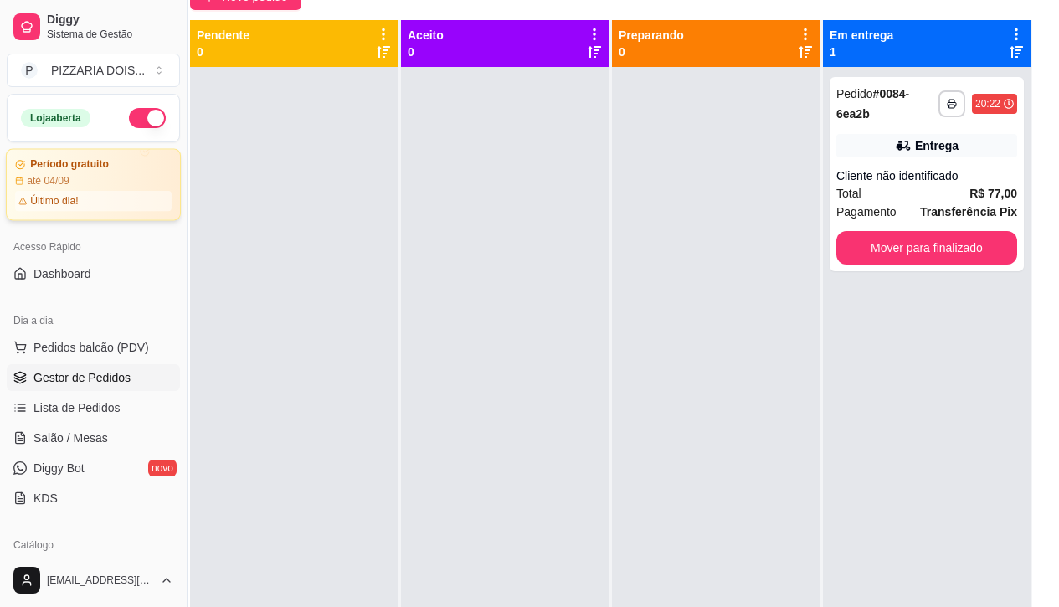
click at [115, 211] on div "Último dia!" at bounding box center [93, 201] width 157 height 20
click at [898, 264] on button "Mover para finalizado" at bounding box center [926, 247] width 181 height 33
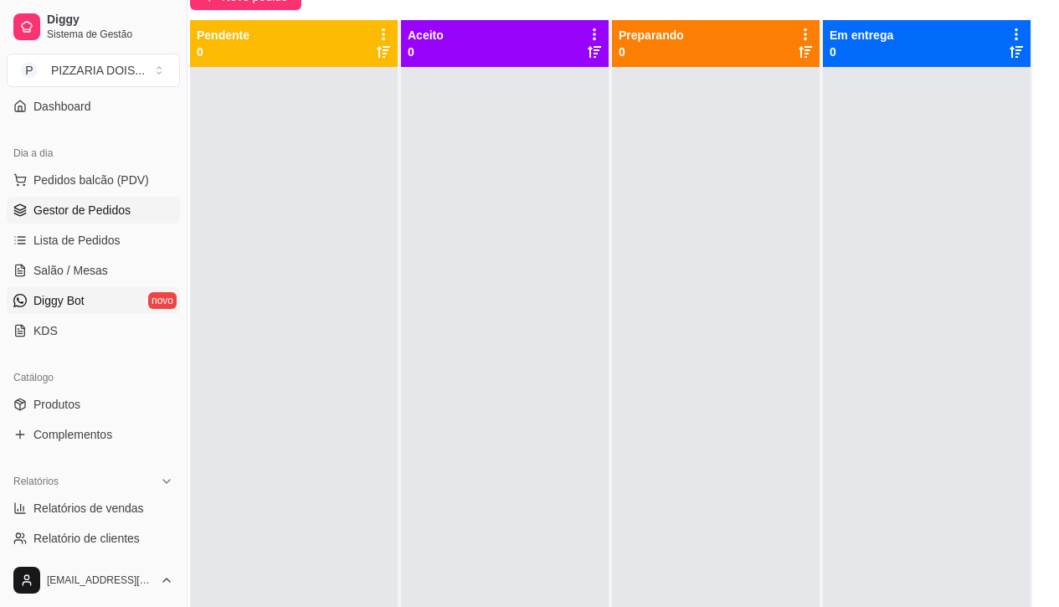
scroll to position [335, 0]
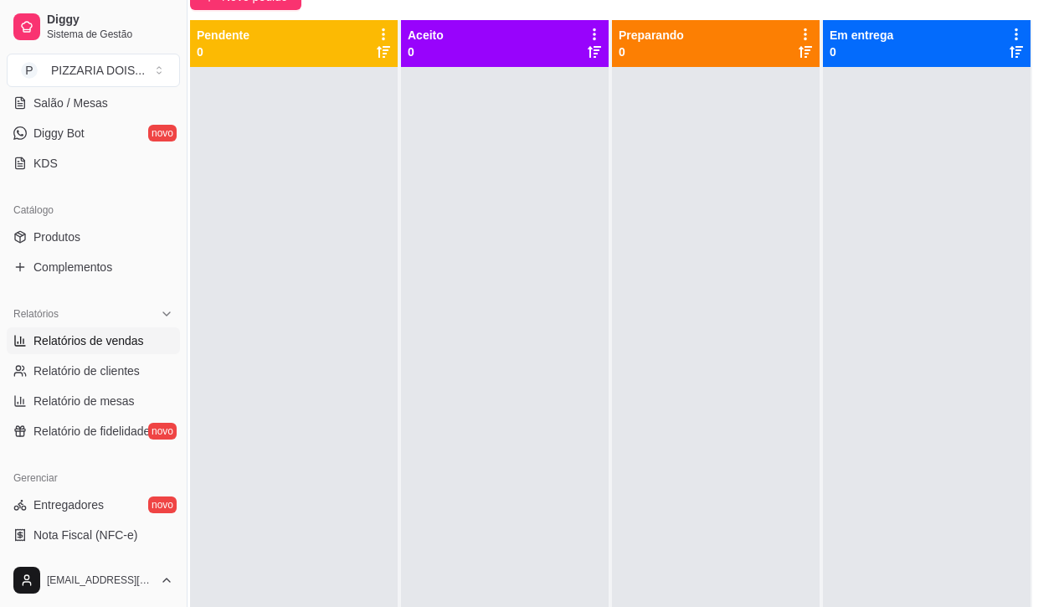
click at [128, 349] on span "Relatórios de vendas" at bounding box center [88, 340] width 110 height 17
select select "ALL"
select select "0"
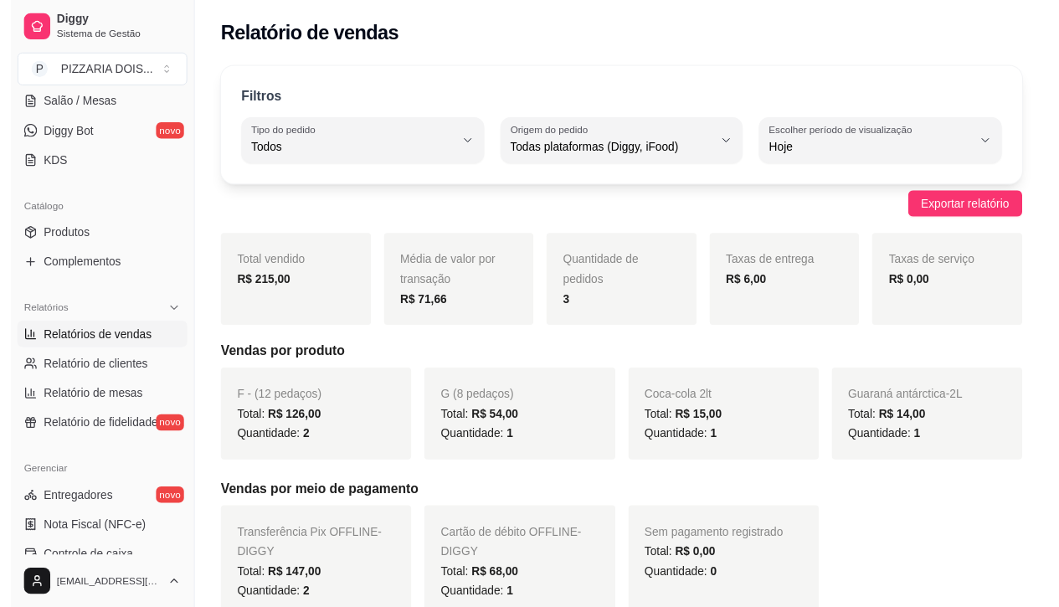
scroll to position [167, 0]
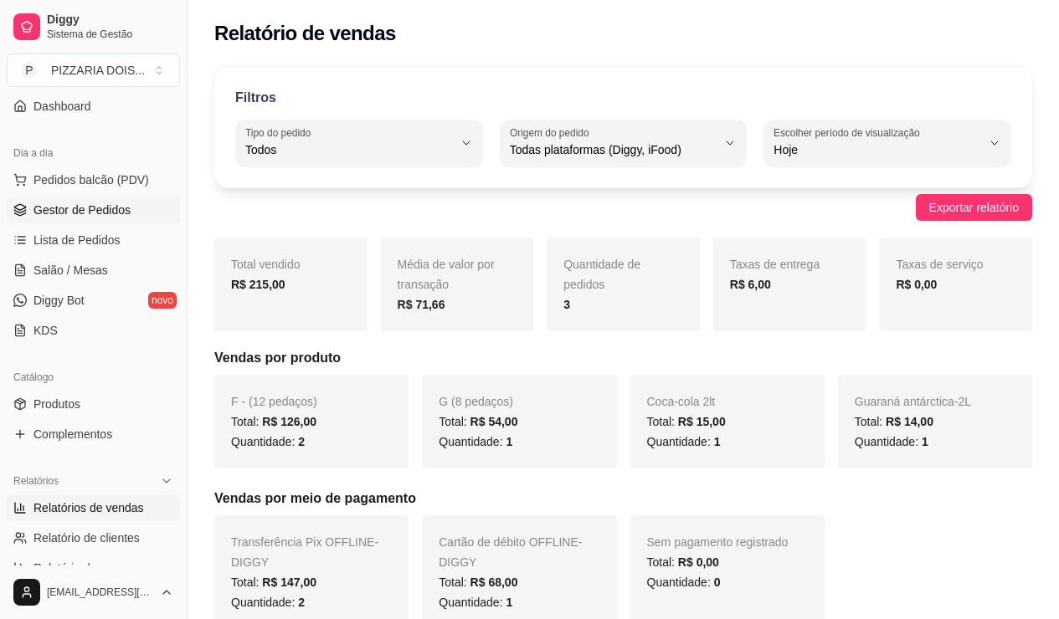
click at [56, 218] on span "Gestor de Pedidos" at bounding box center [81, 210] width 97 height 17
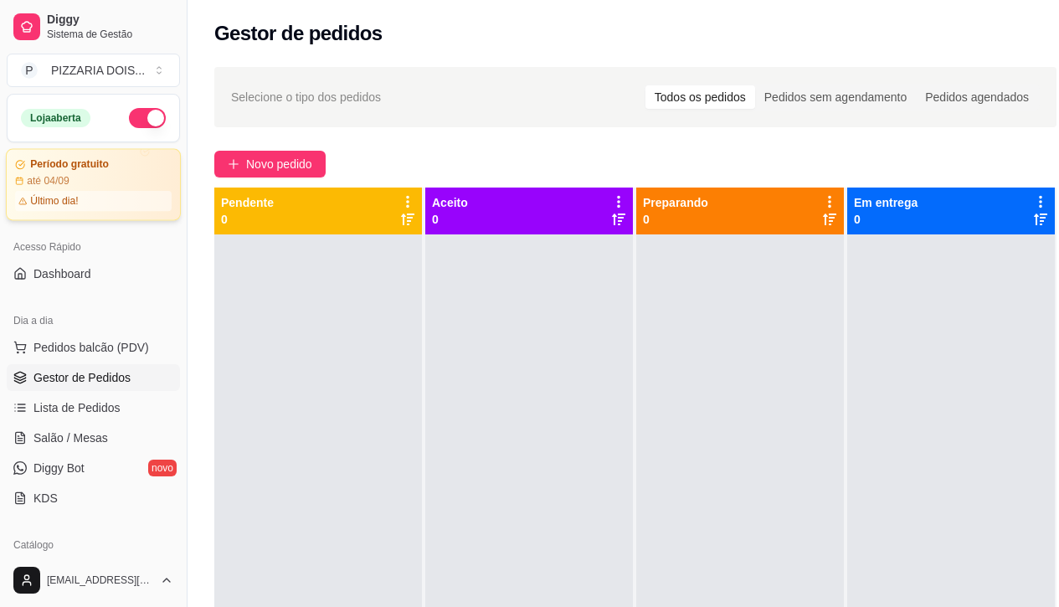
click at [154, 211] on div "Último dia!" at bounding box center [93, 201] width 157 height 20
